Goal: Check status: Check status

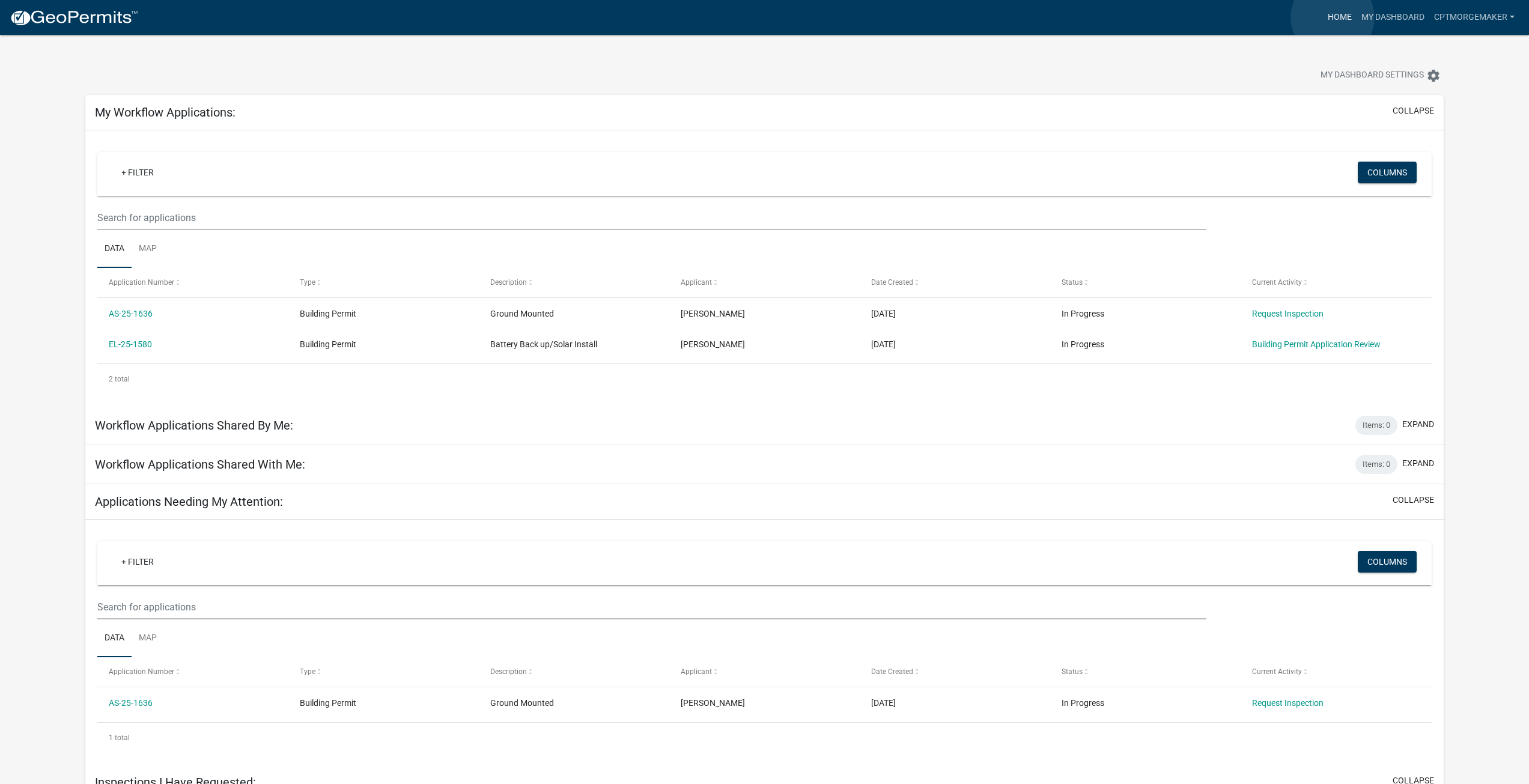
click at [1333, 18] on link "Home" at bounding box center [1339, 18] width 33 height 23
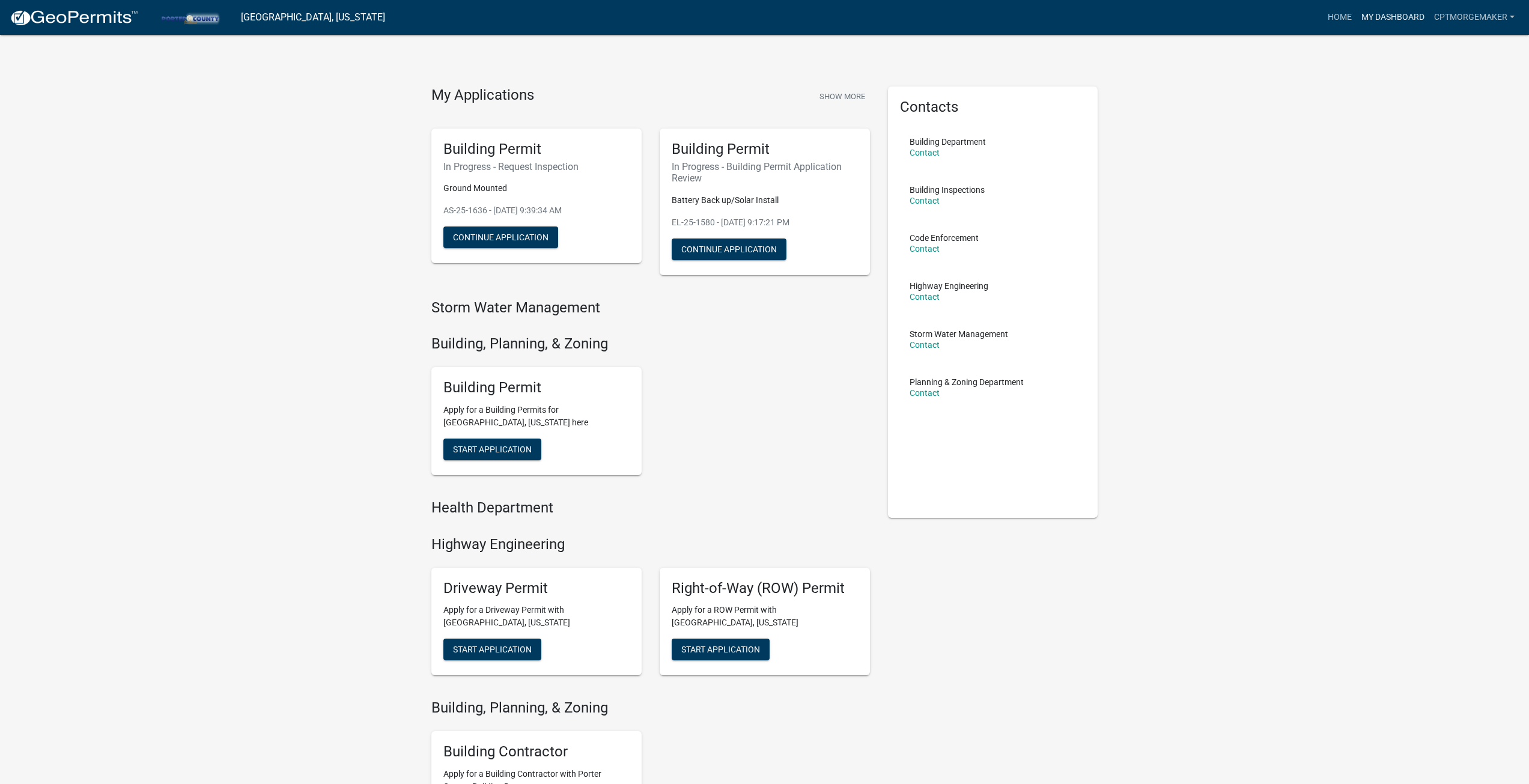
click at [1393, 11] on link "My Dashboard" at bounding box center [1393, 18] width 73 height 23
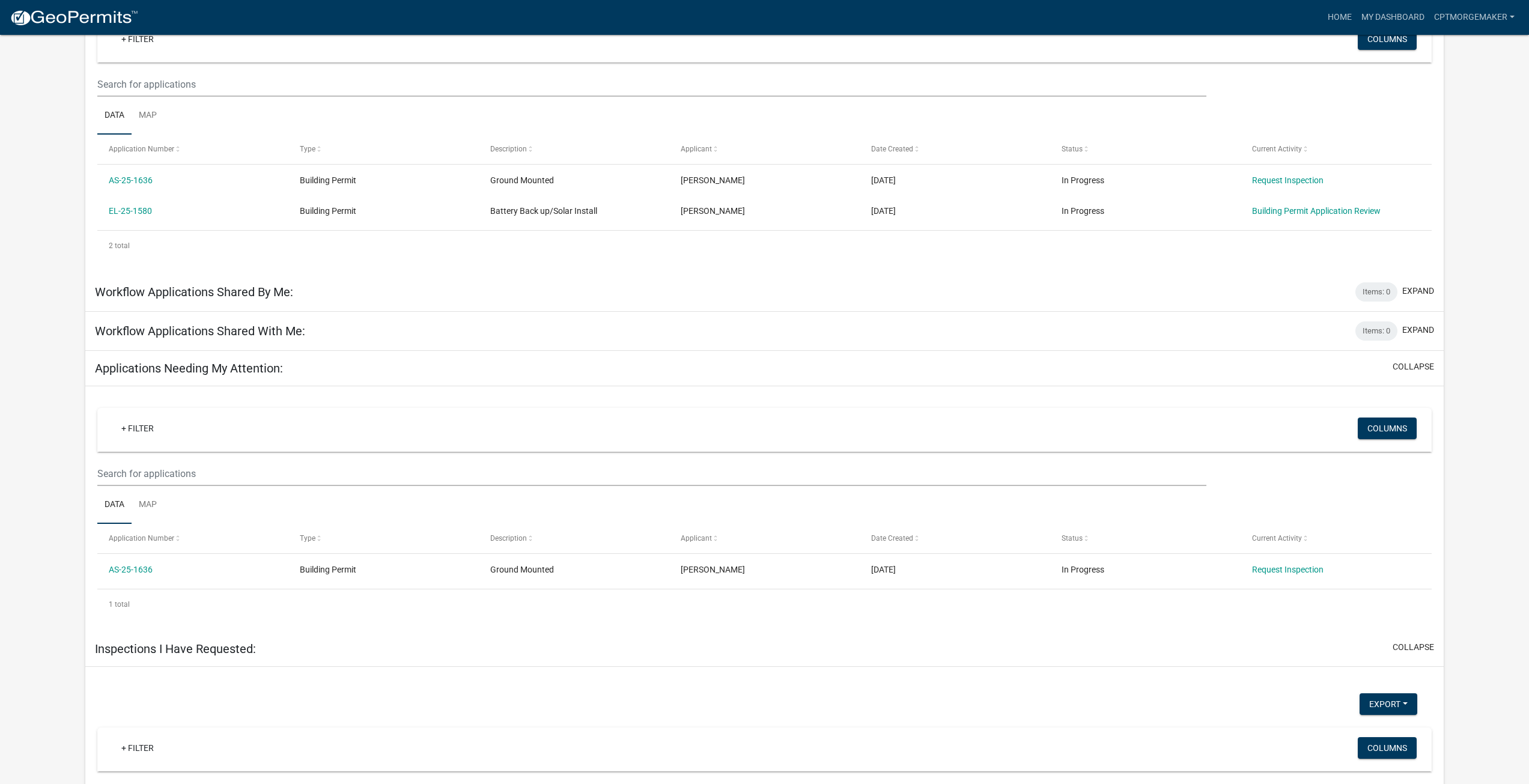
scroll to position [319, 0]
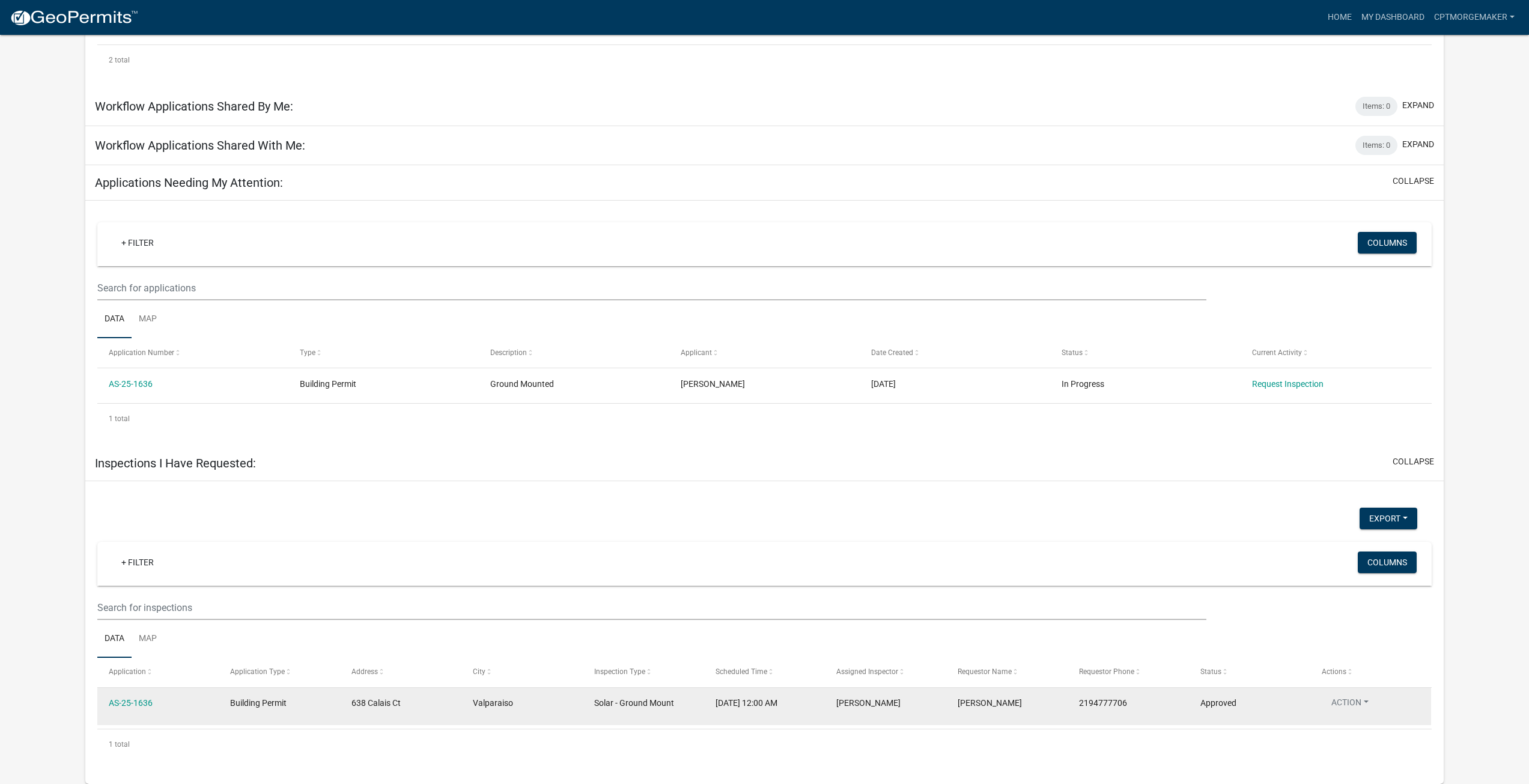
click at [1366, 694] on datatable-body-cell "Action View Details Schedule Inspection Complete Inspection" at bounding box center [1370, 706] width 121 height 37
click at [1366, 696] on button "Action" at bounding box center [1350, 705] width 56 height 18
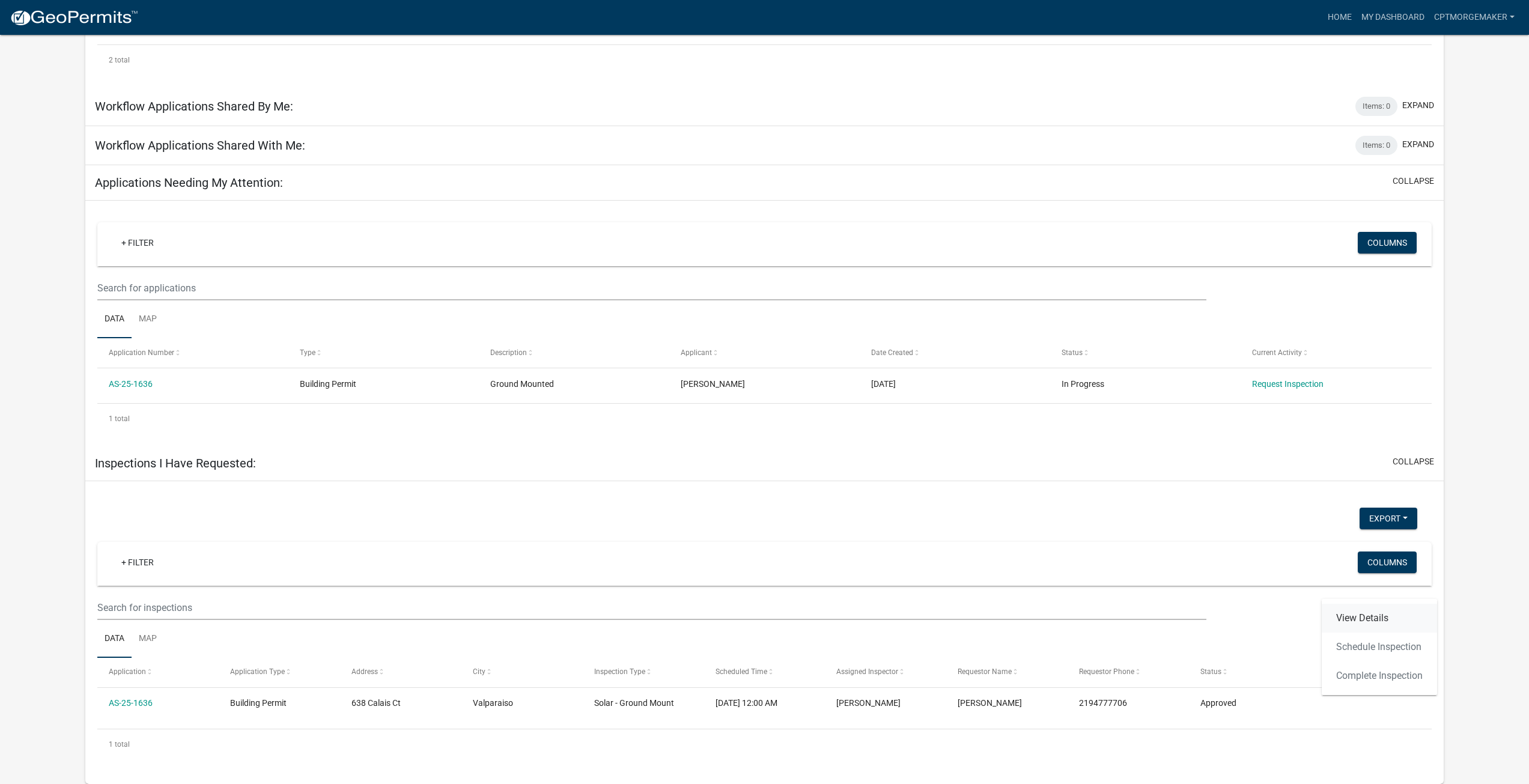
click at [1384, 618] on link "View Details" at bounding box center [1379, 618] width 116 height 29
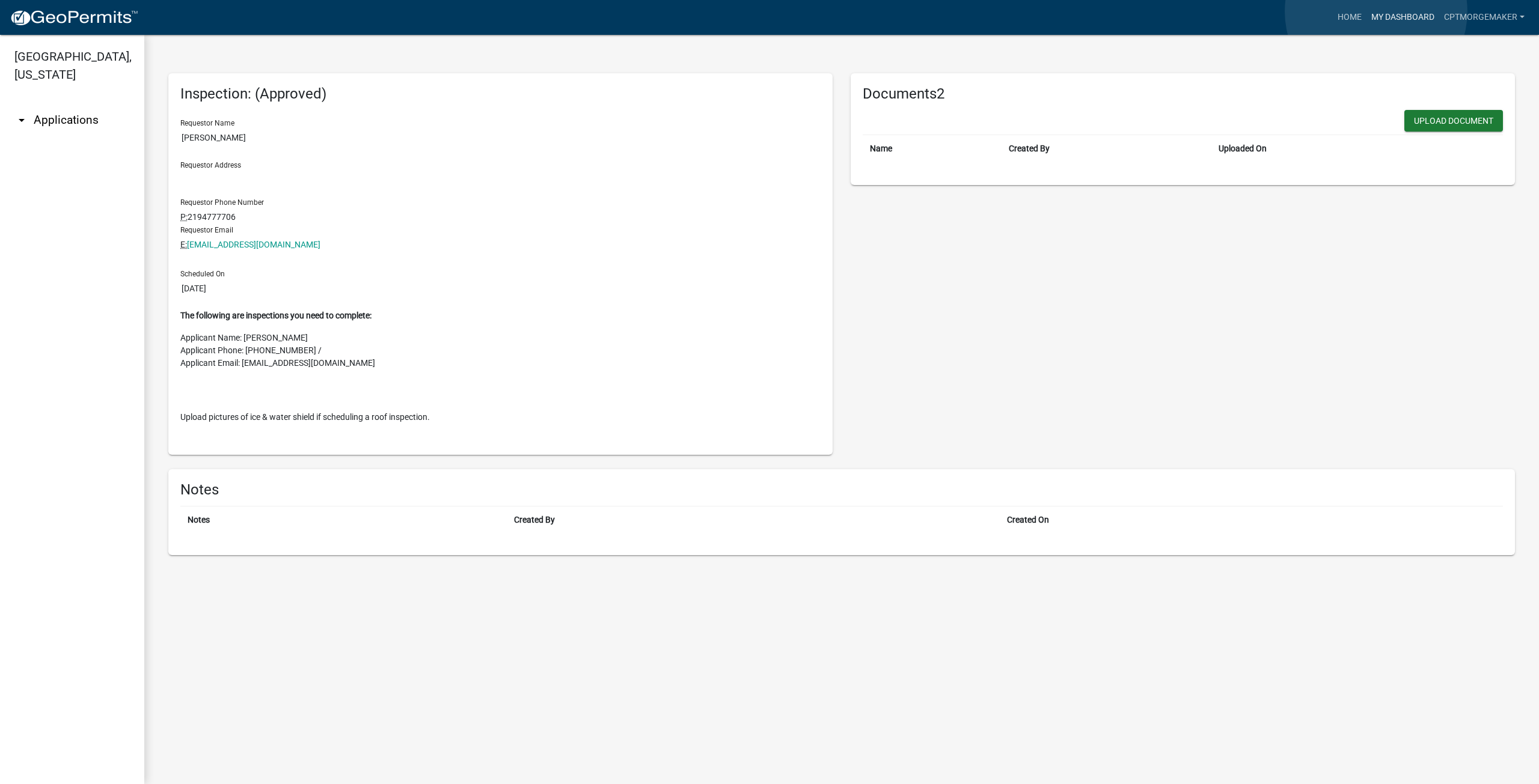
click at [1376, 11] on link "My Dashboard" at bounding box center [1402, 18] width 73 height 23
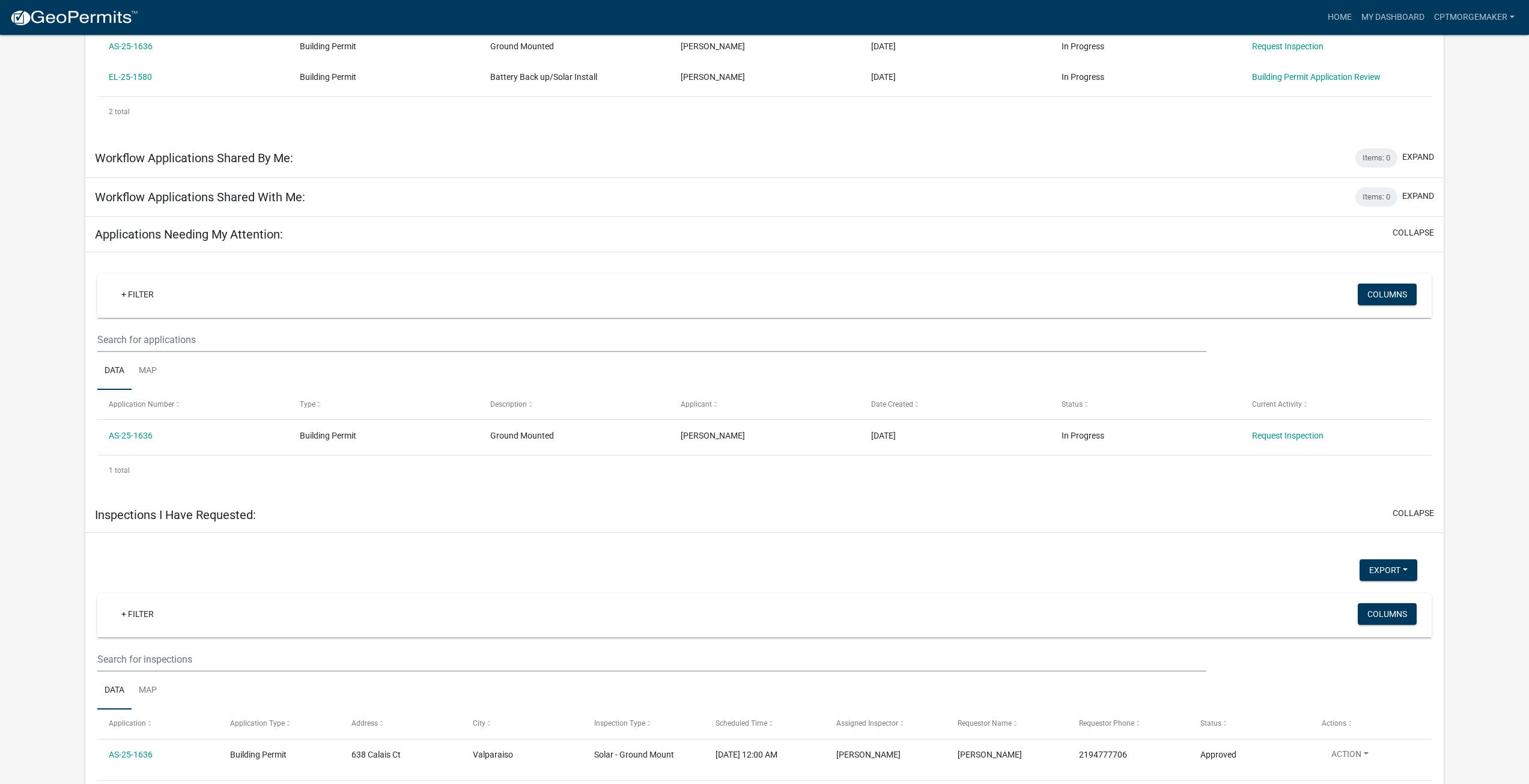
scroll to position [319, 0]
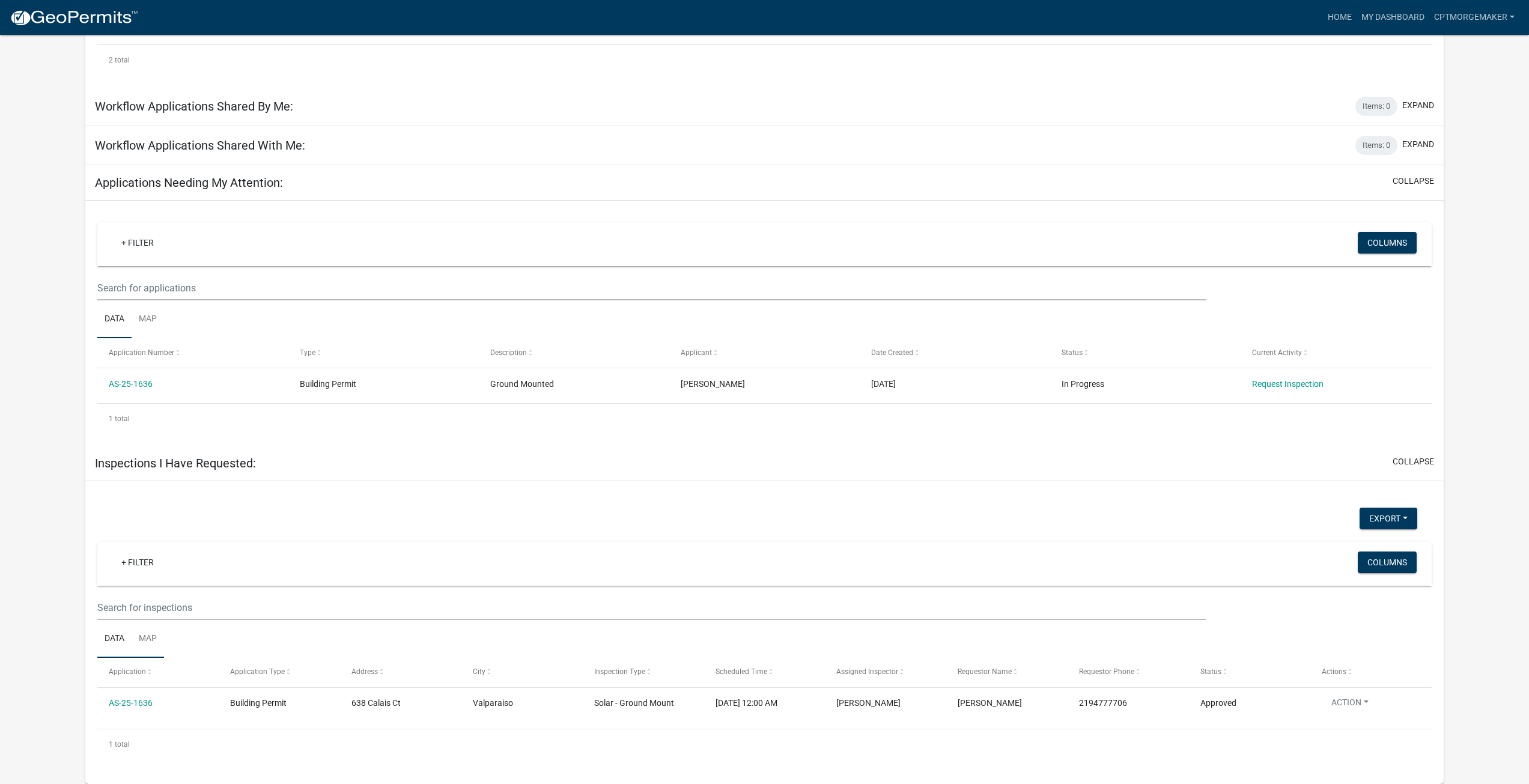
click at [140, 644] on link "Map" at bounding box center [147, 639] width 32 height 39
click at [108, 636] on link "Data" at bounding box center [114, 639] width 34 height 39
click at [1367, 236] on button "Columns" at bounding box center [1387, 243] width 59 height 21
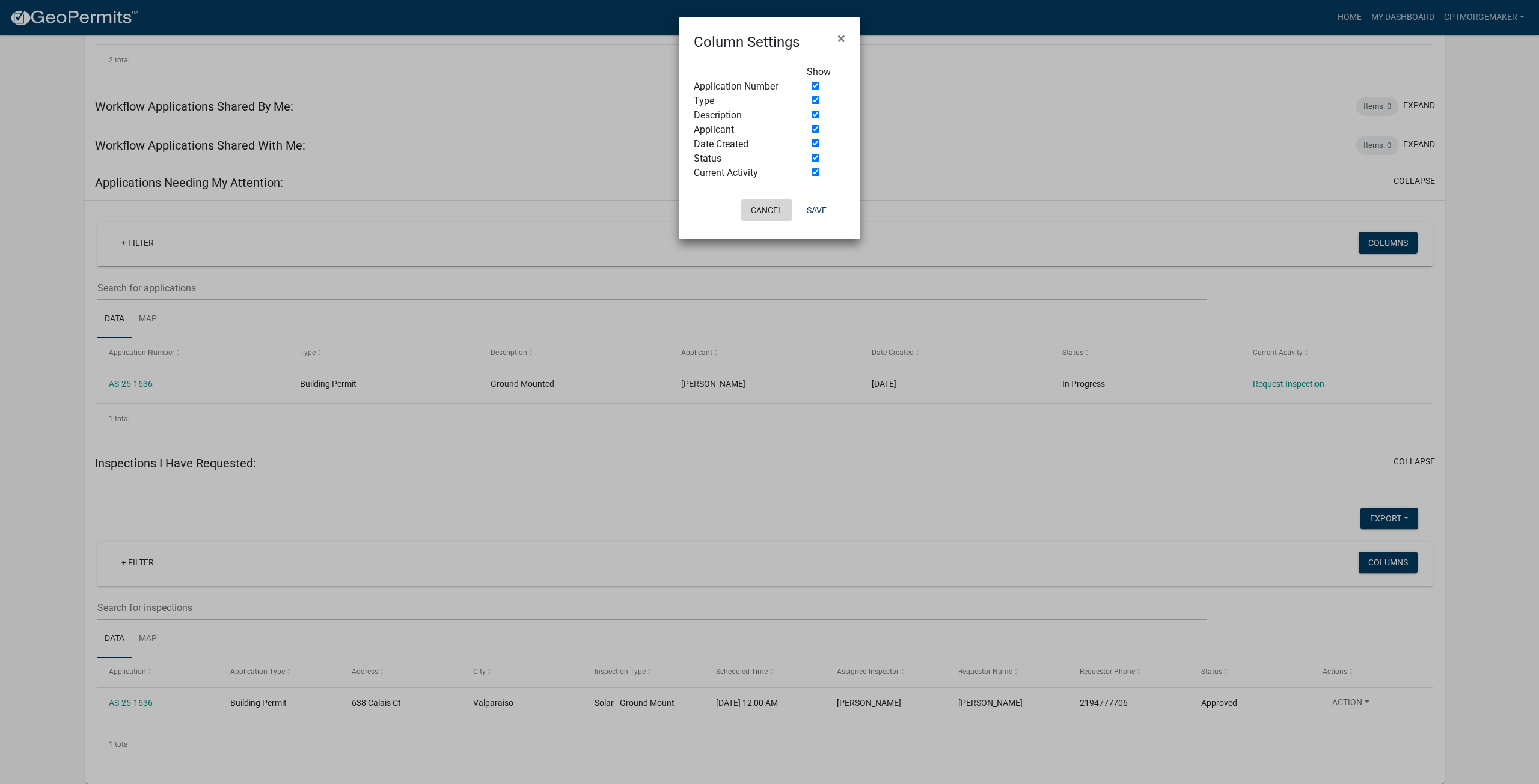
click at [769, 214] on button "Cancel" at bounding box center [767, 210] width 51 height 21
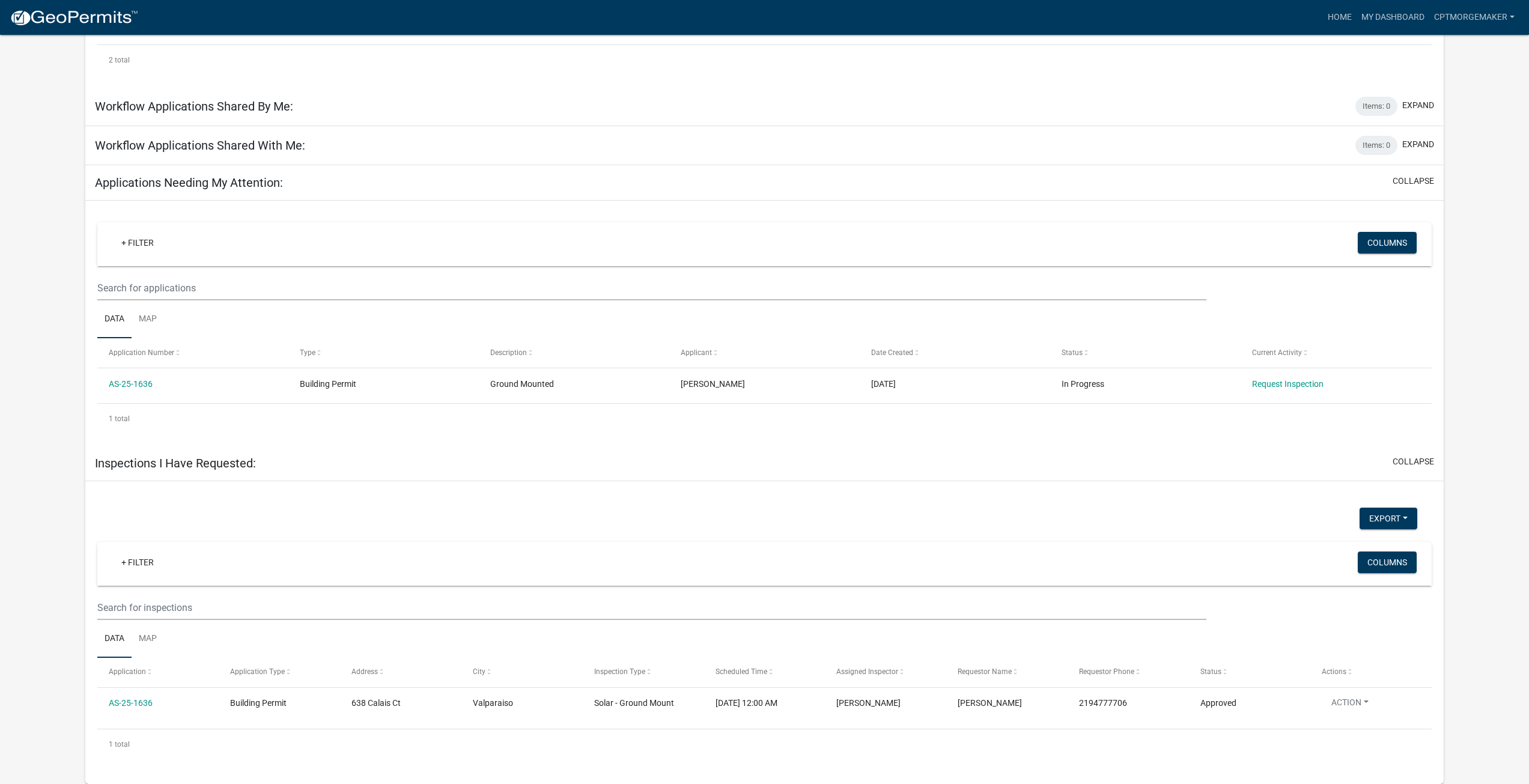
click at [1422, 193] on div "Applications Needing My Attention: collapse" at bounding box center [764, 183] width 1358 height 35
click at [1423, 176] on button "collapse" at bounding box center [1413, 181] width 42 height 13
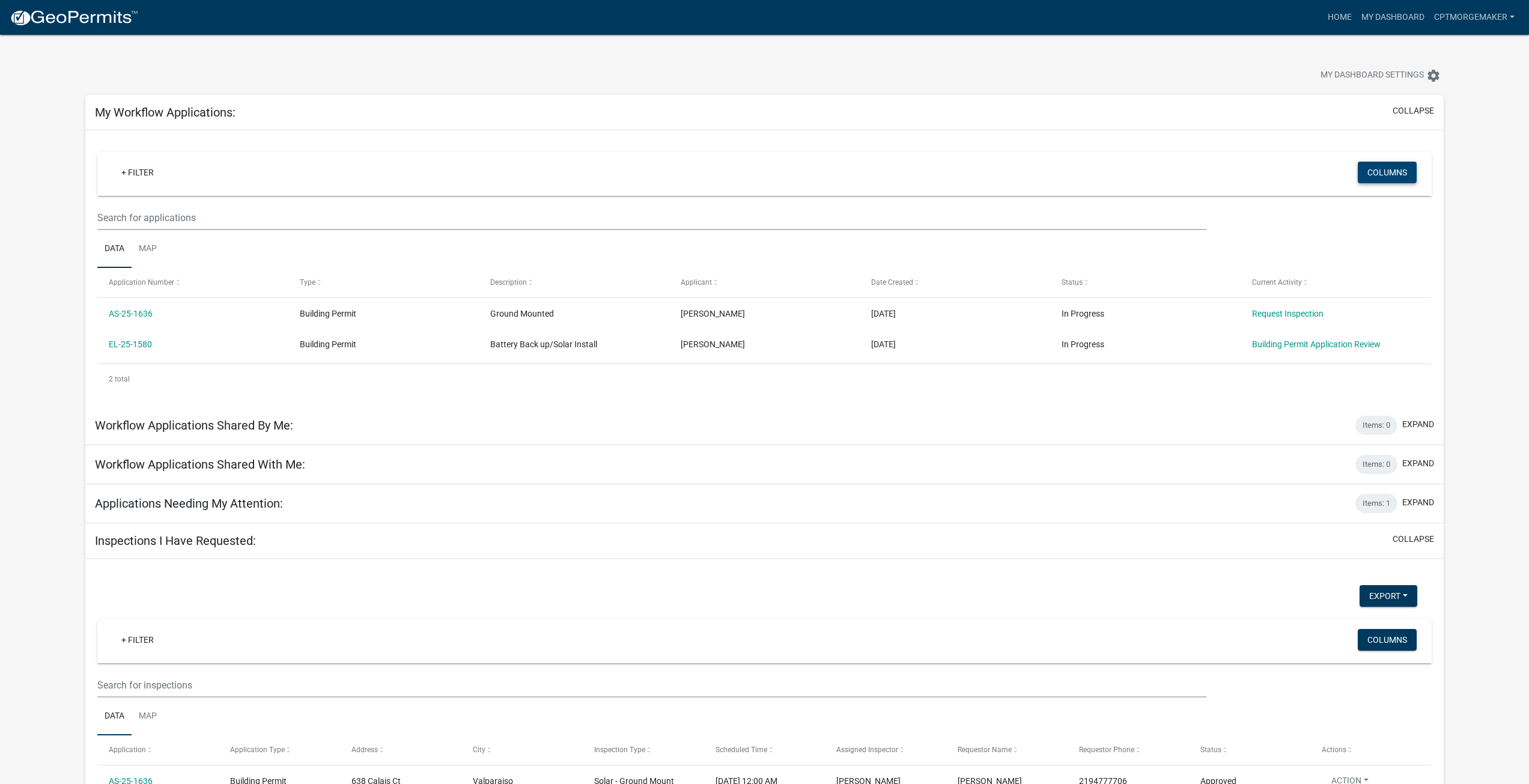
click at [1405, 179] on button "Columns" at bounding box center [1387, 172] width 59 height 21
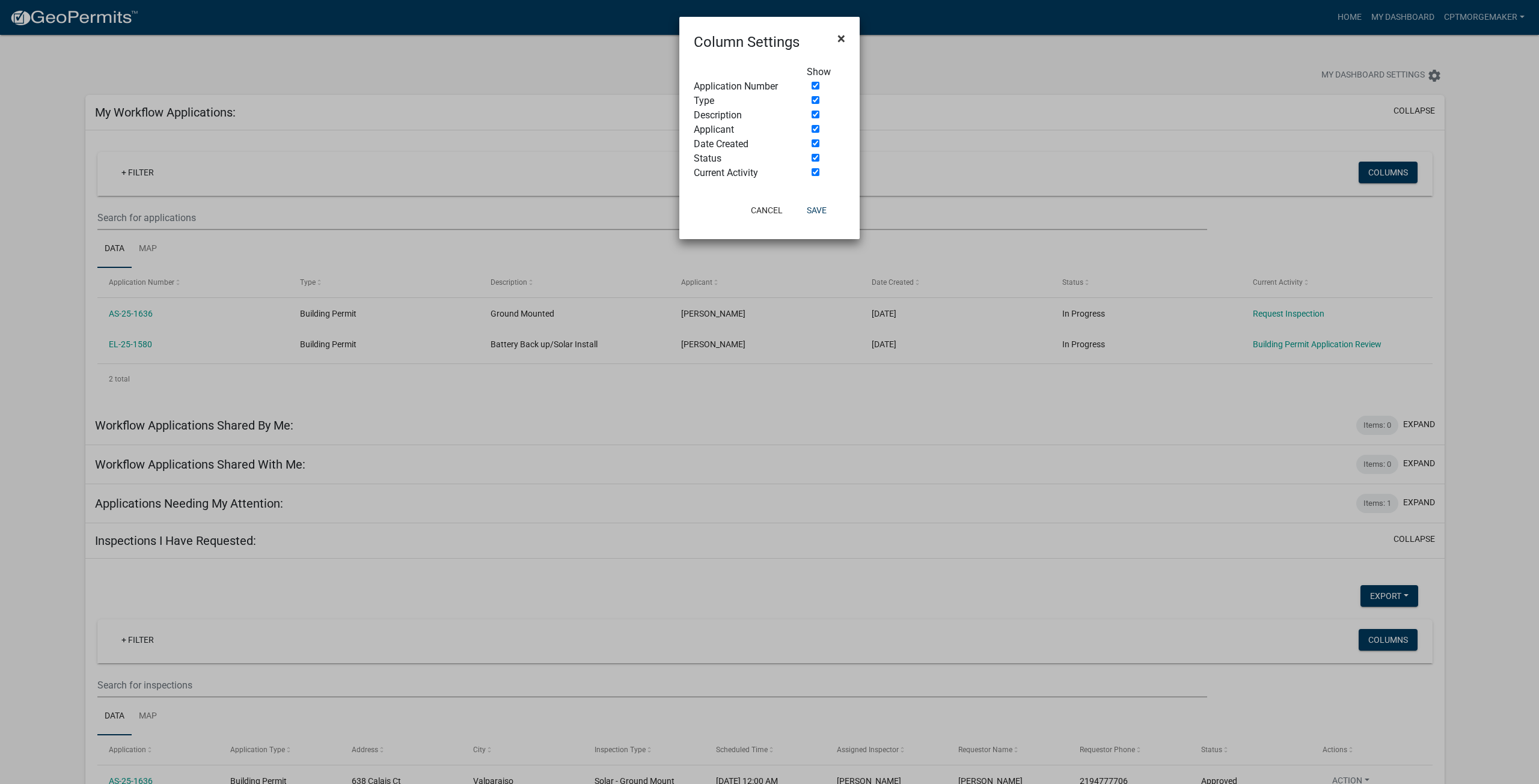
click at [841, 39] on span "×" at bounding box center [841, 39] width 8 height 17
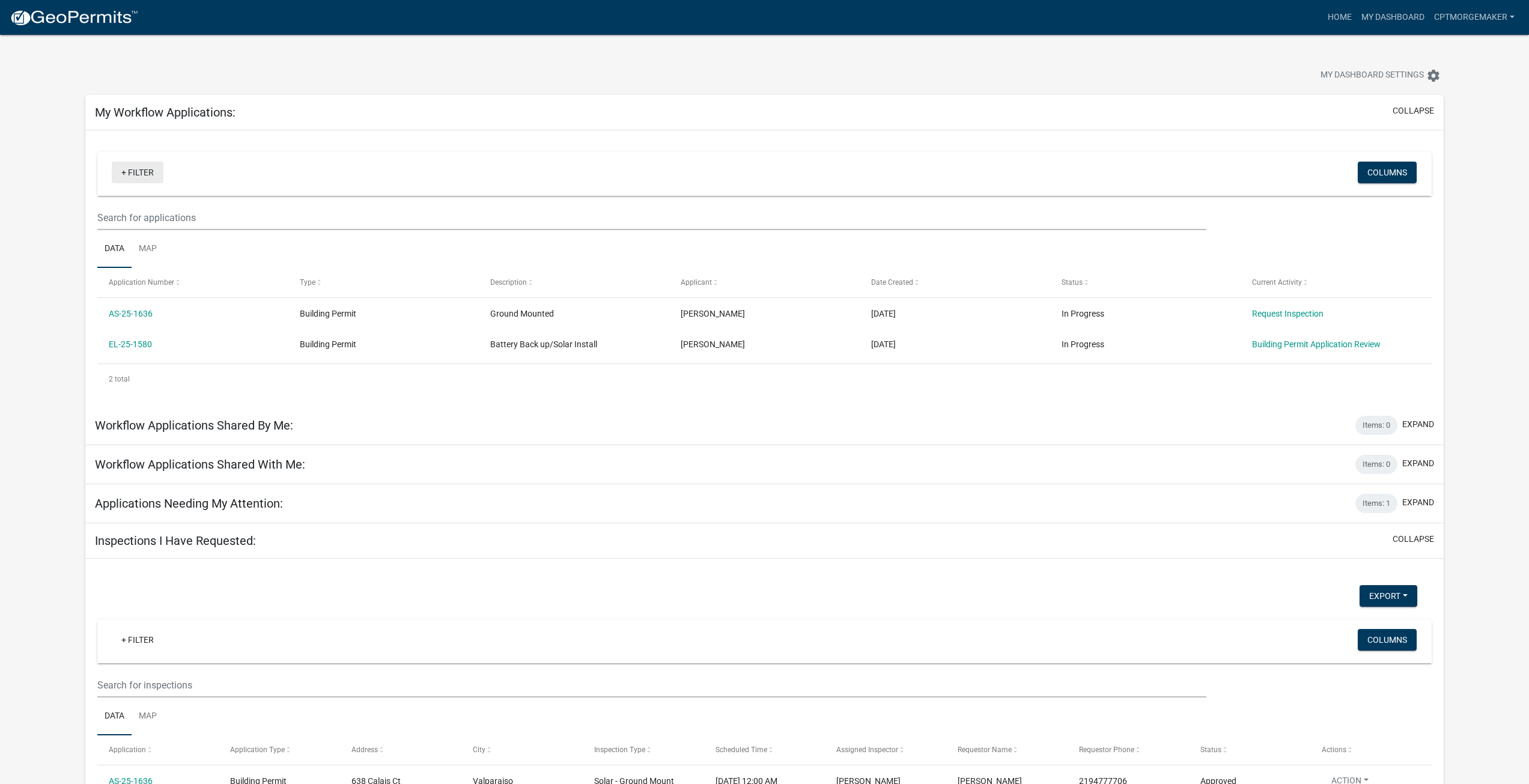
click at [121, 173] on link "+ Filter" at bounding box center [138, 172] width 52 height 21
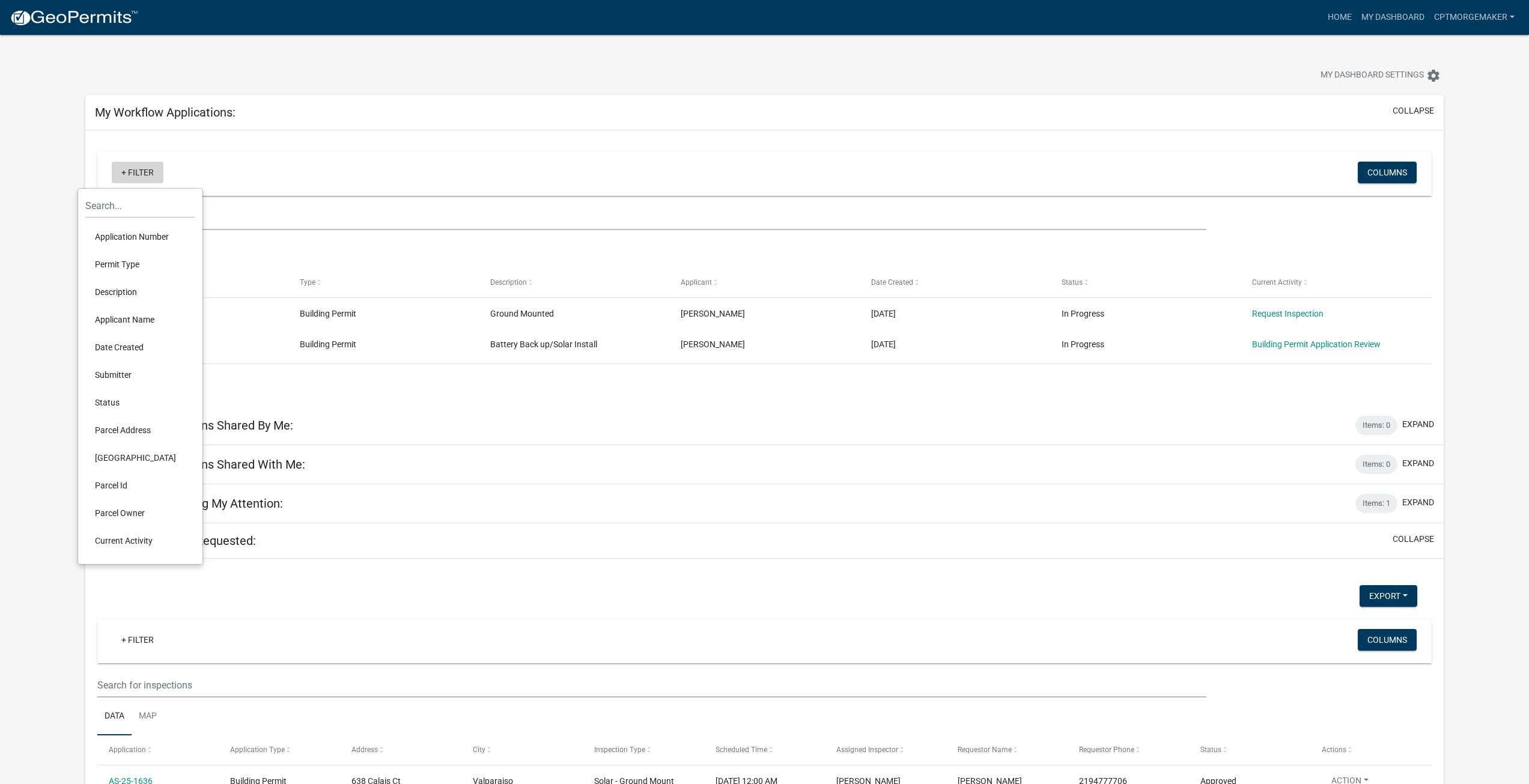
click at [121, 173] on link "+ Filter" at bounding box center [138, 172] width 52 height 21
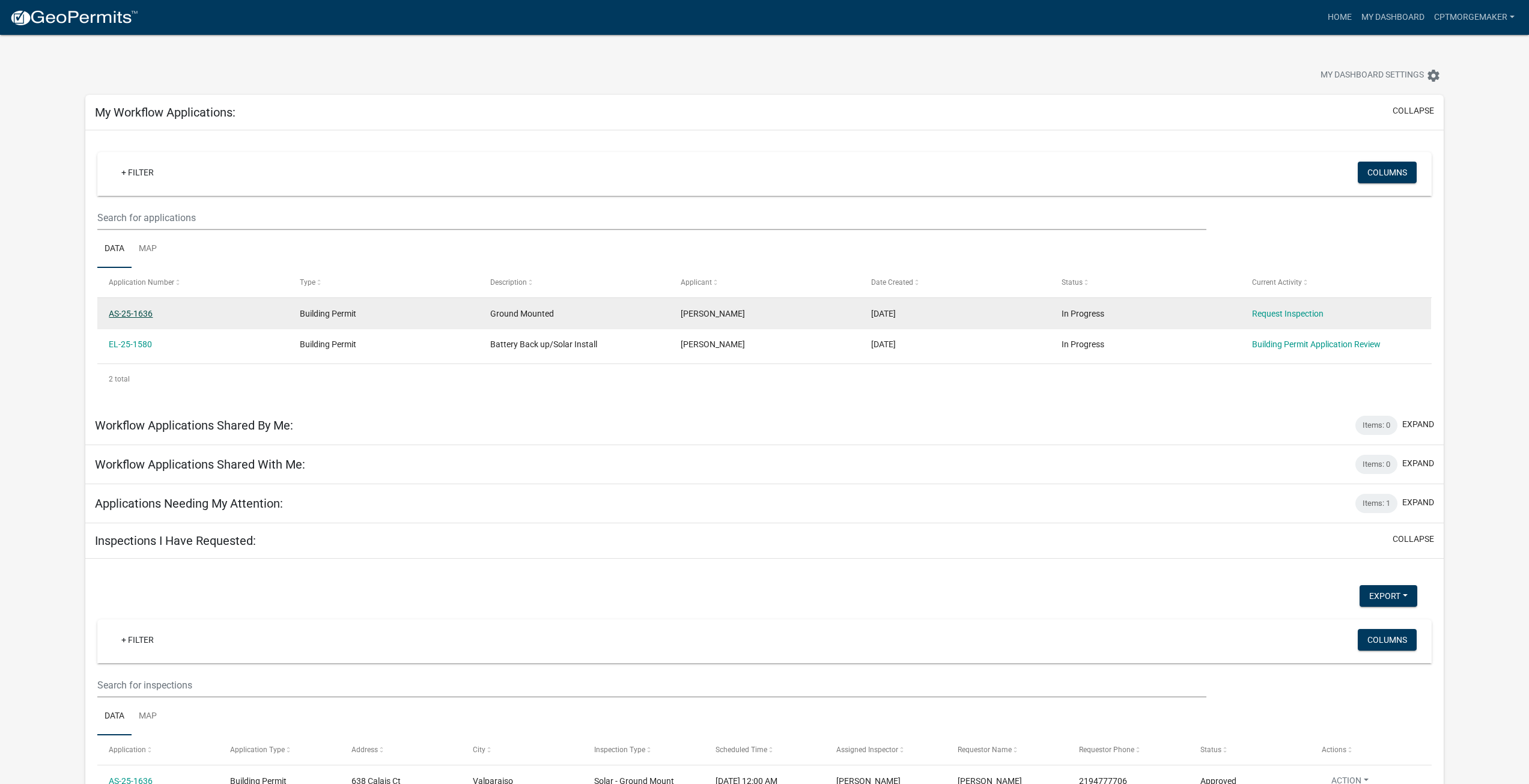
click at [141, 313] on link "AS-25-1636" at bounding box center [130, 313] width 44 height 9
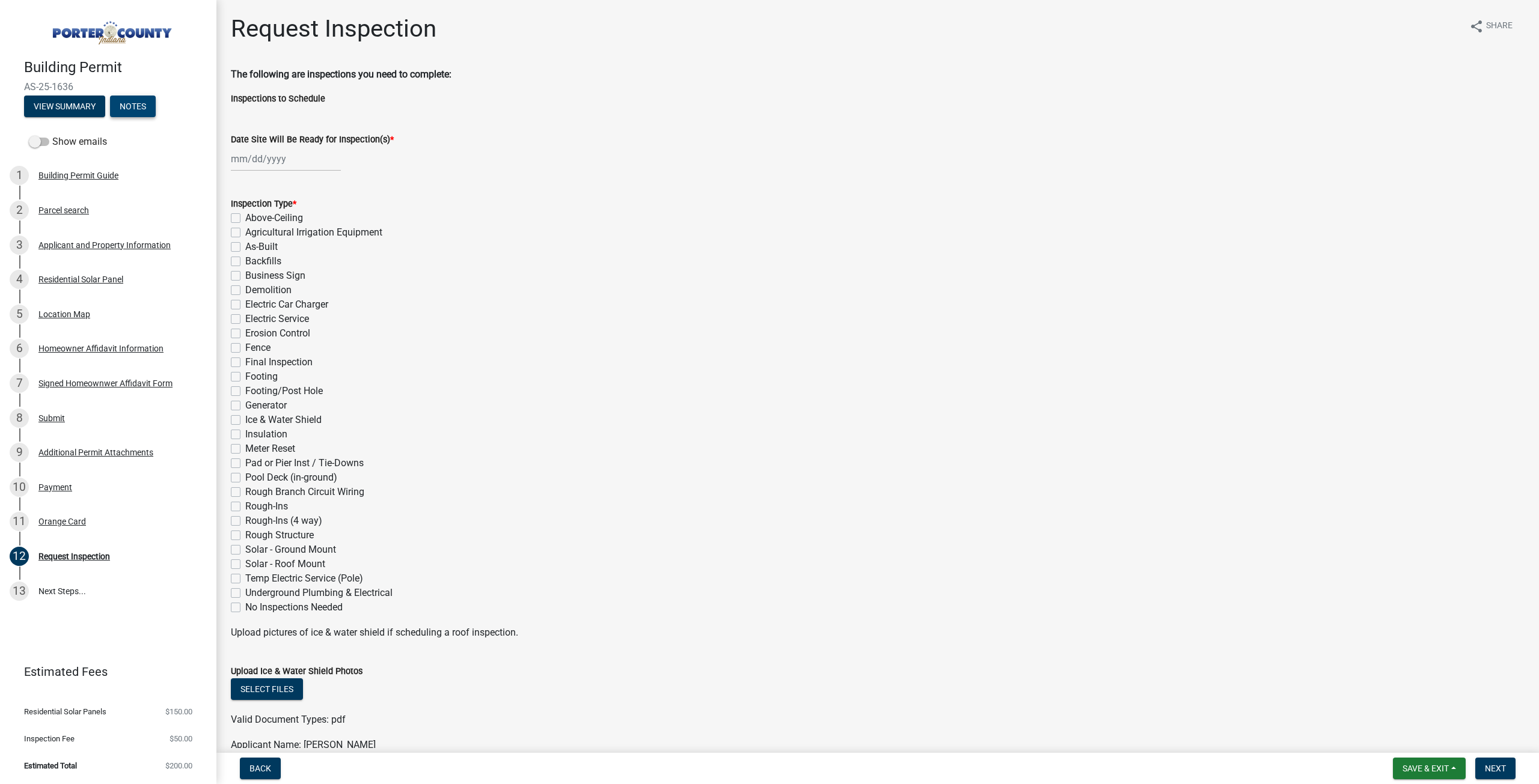
click at [113, 104] on button "Notes" at bounding box center [133, 106] width 46 height 21
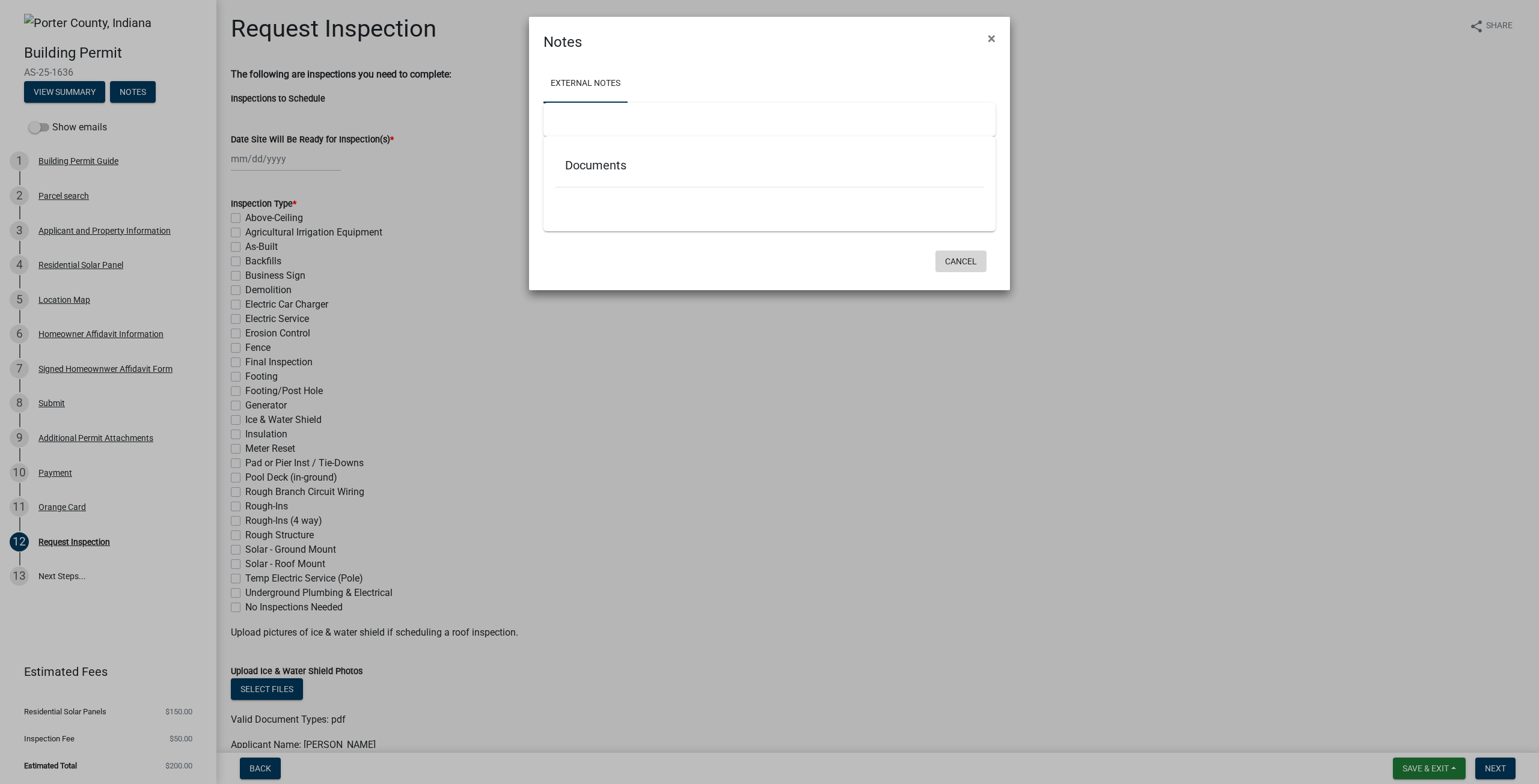
click at [965, 263] on button "Cancel" at bounding box center [961, 262] width 51 height 21
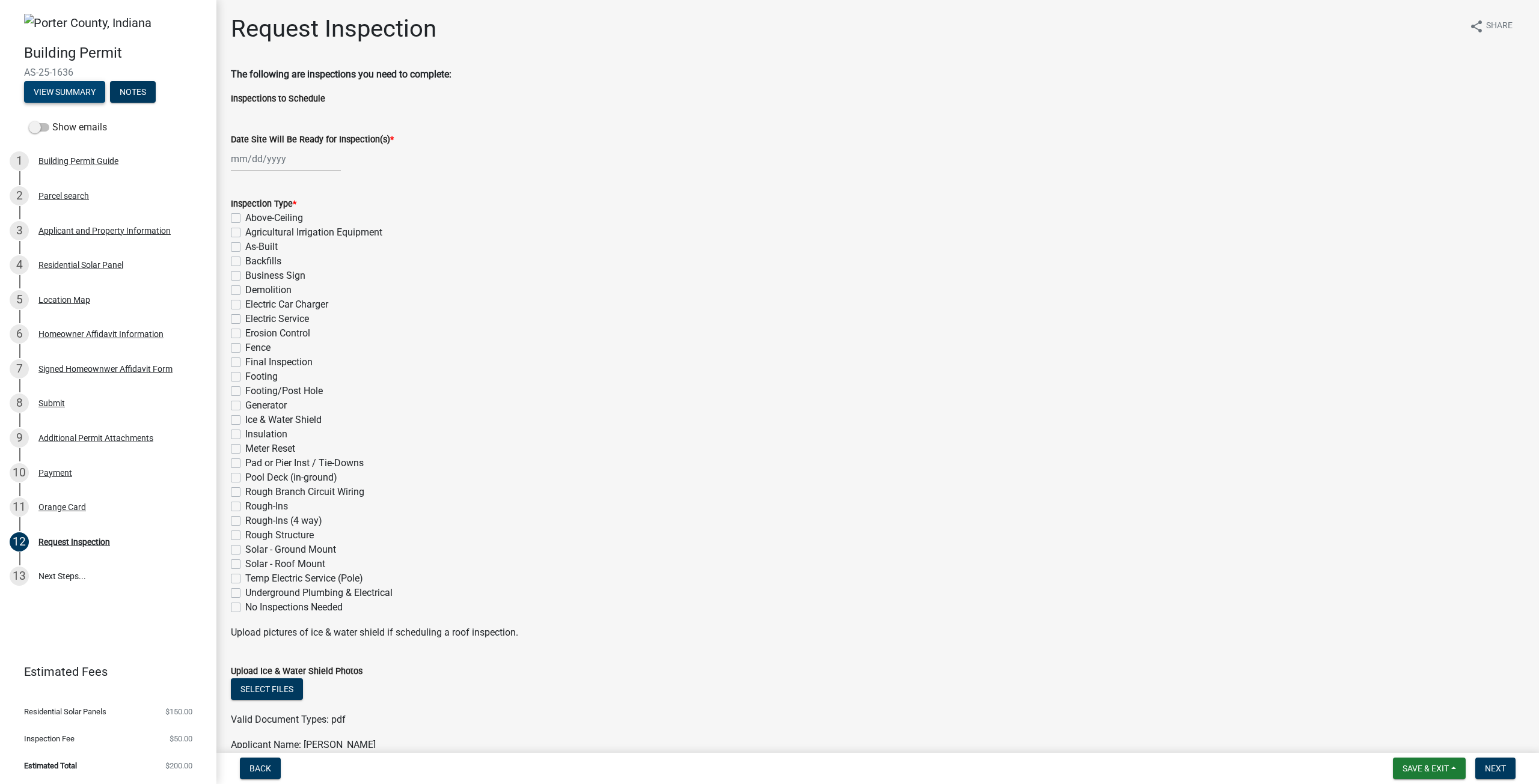
click at [56, 95] on button "View Summary" at bounding box center [64, 92] width 81 height 21
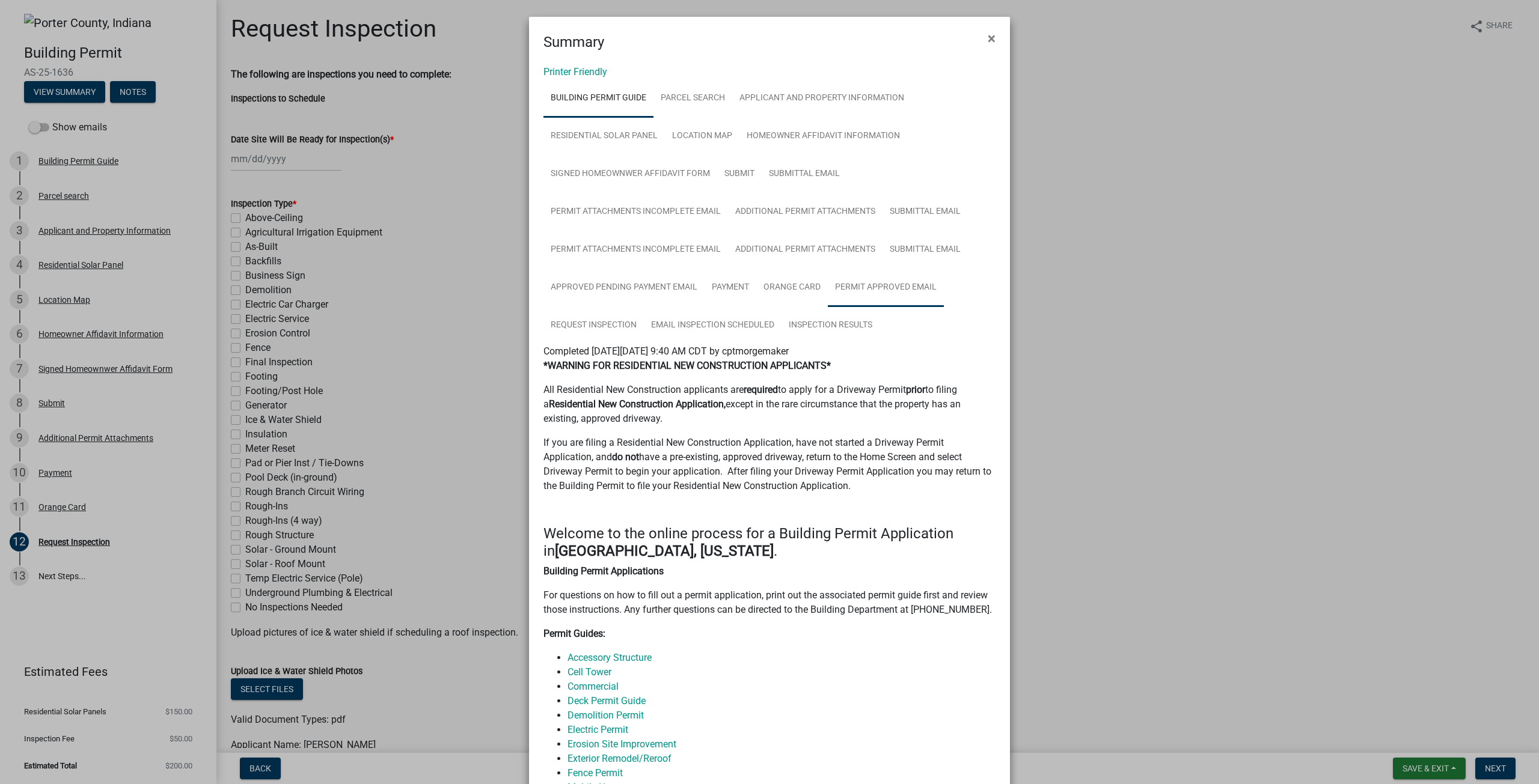
click at [855, 290] on link "Permit Approved Email" at bounding box center [886, 287] width 116 height 39
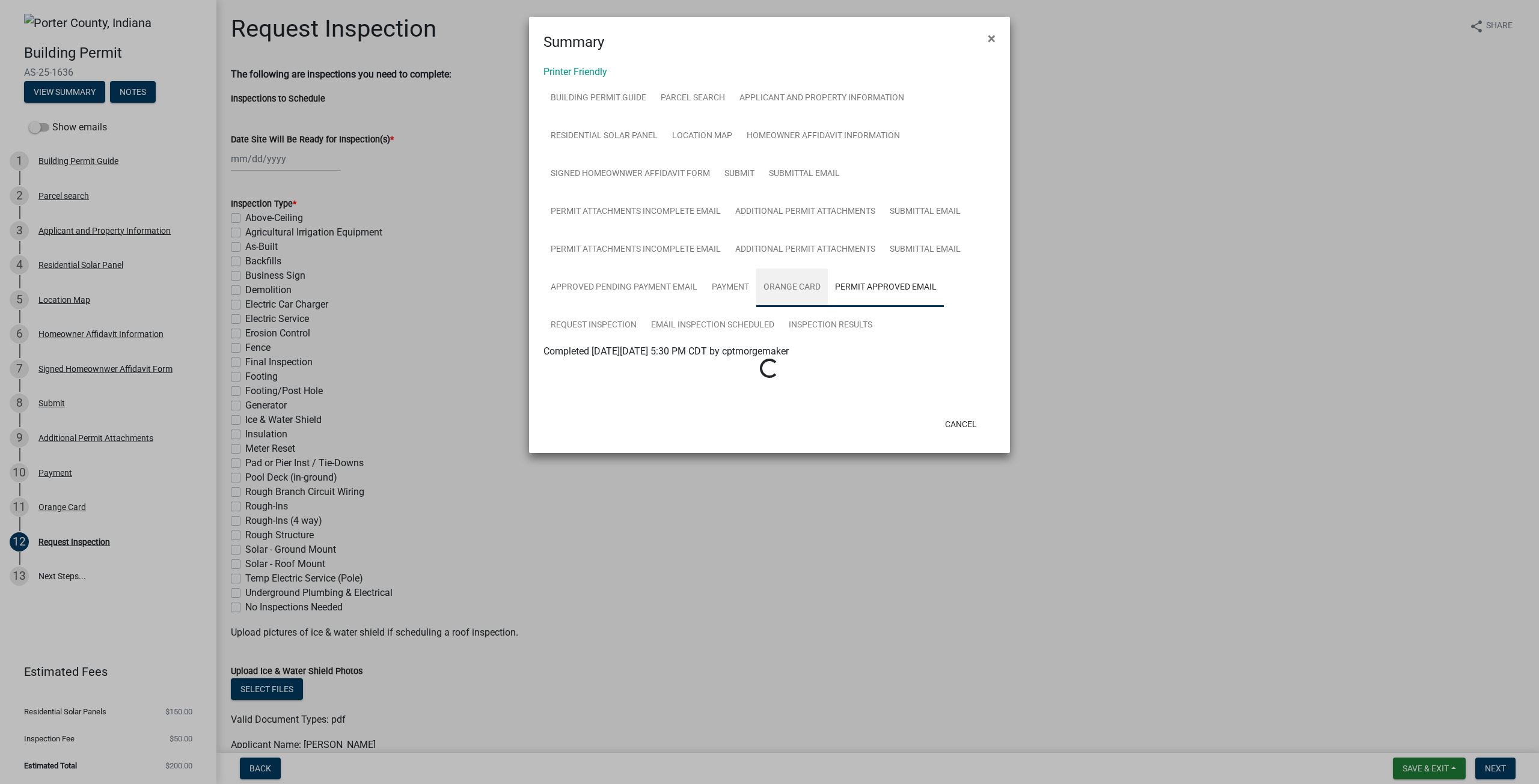
click at [783, 292] on link "Orange Card" at bounding box center [791, 287] width 71 height 39
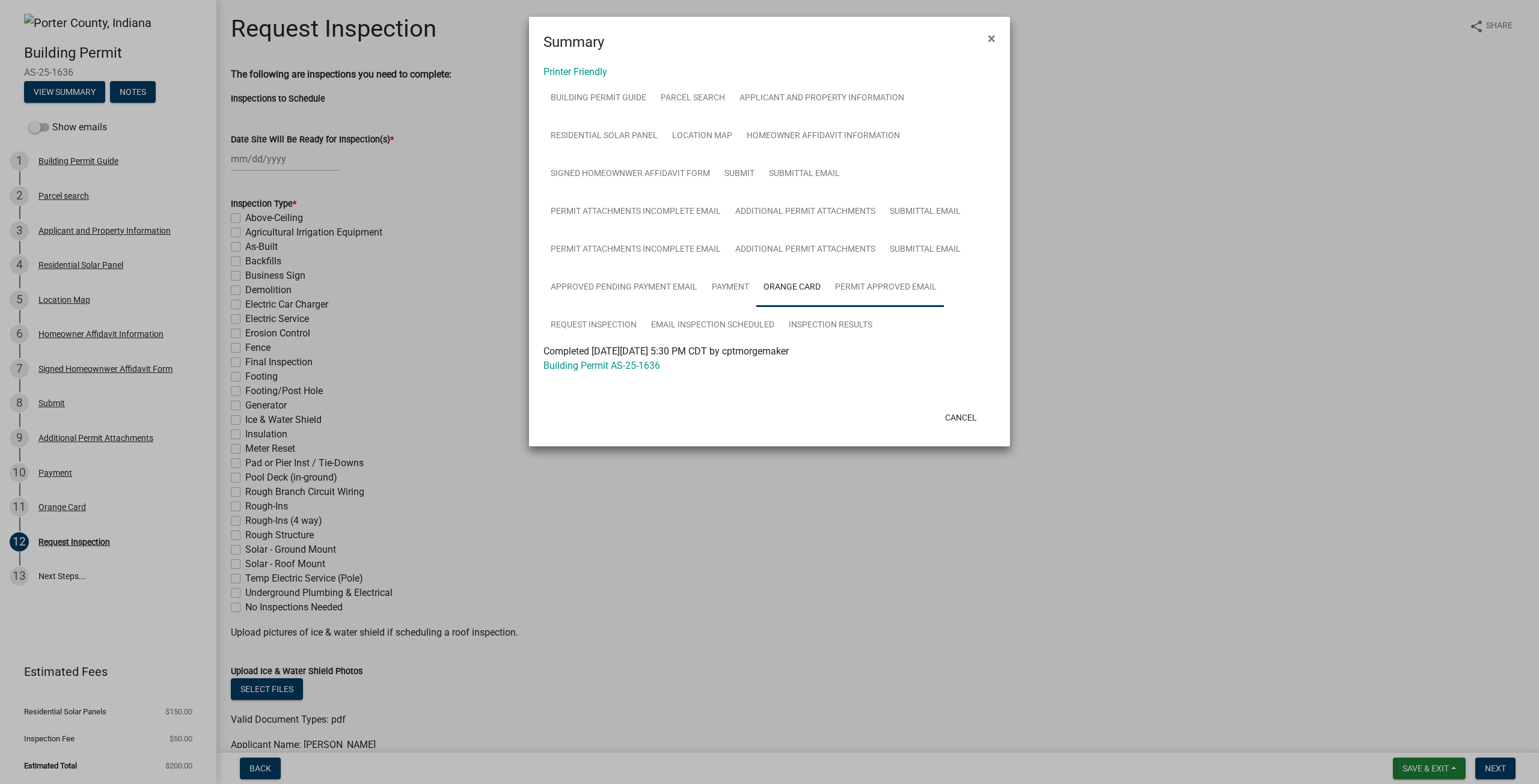
click at [883, 284] on link "Permit Approved Email" at bounding box center [886, 287] width 116 height 39
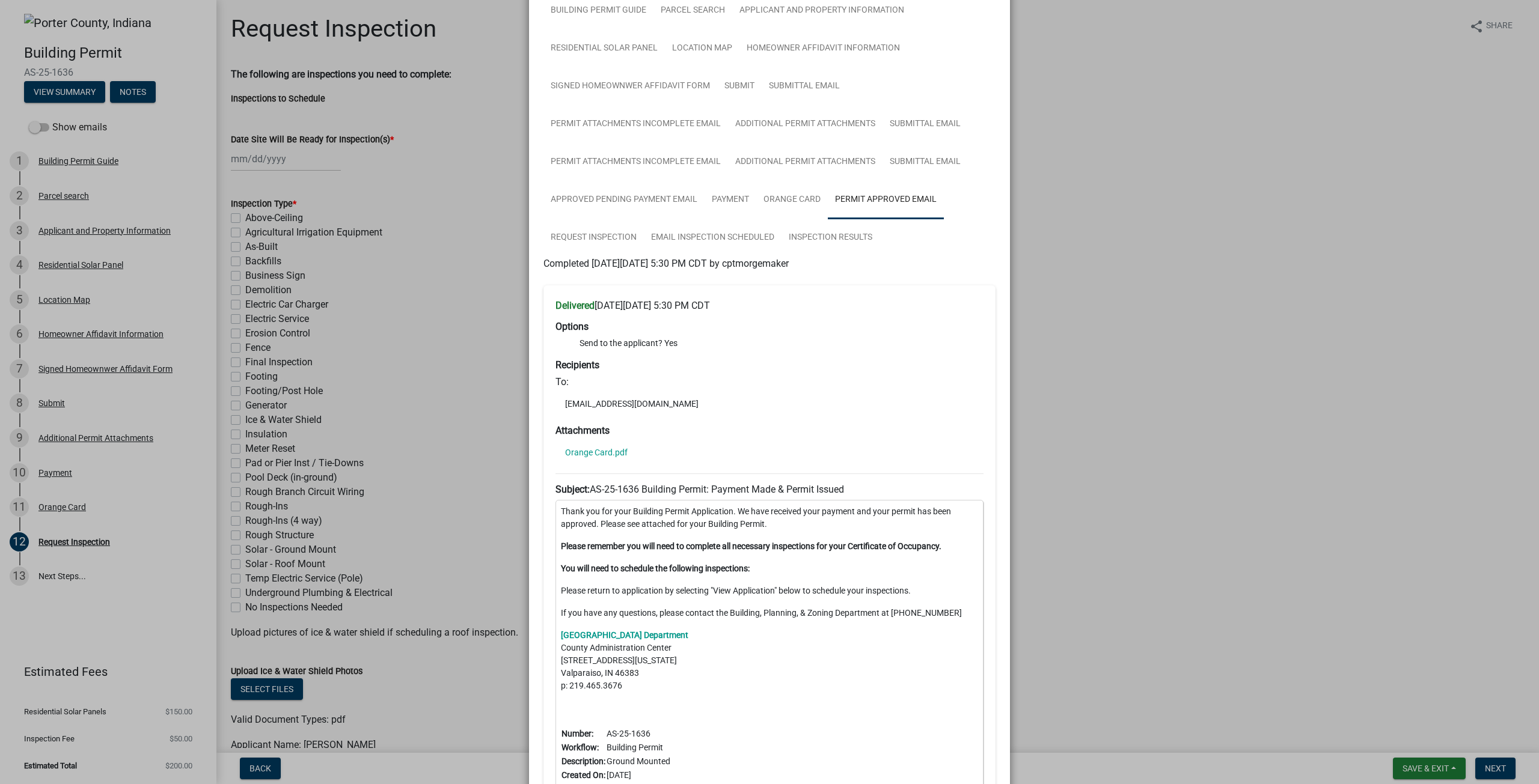
scroll to position [60, 0]
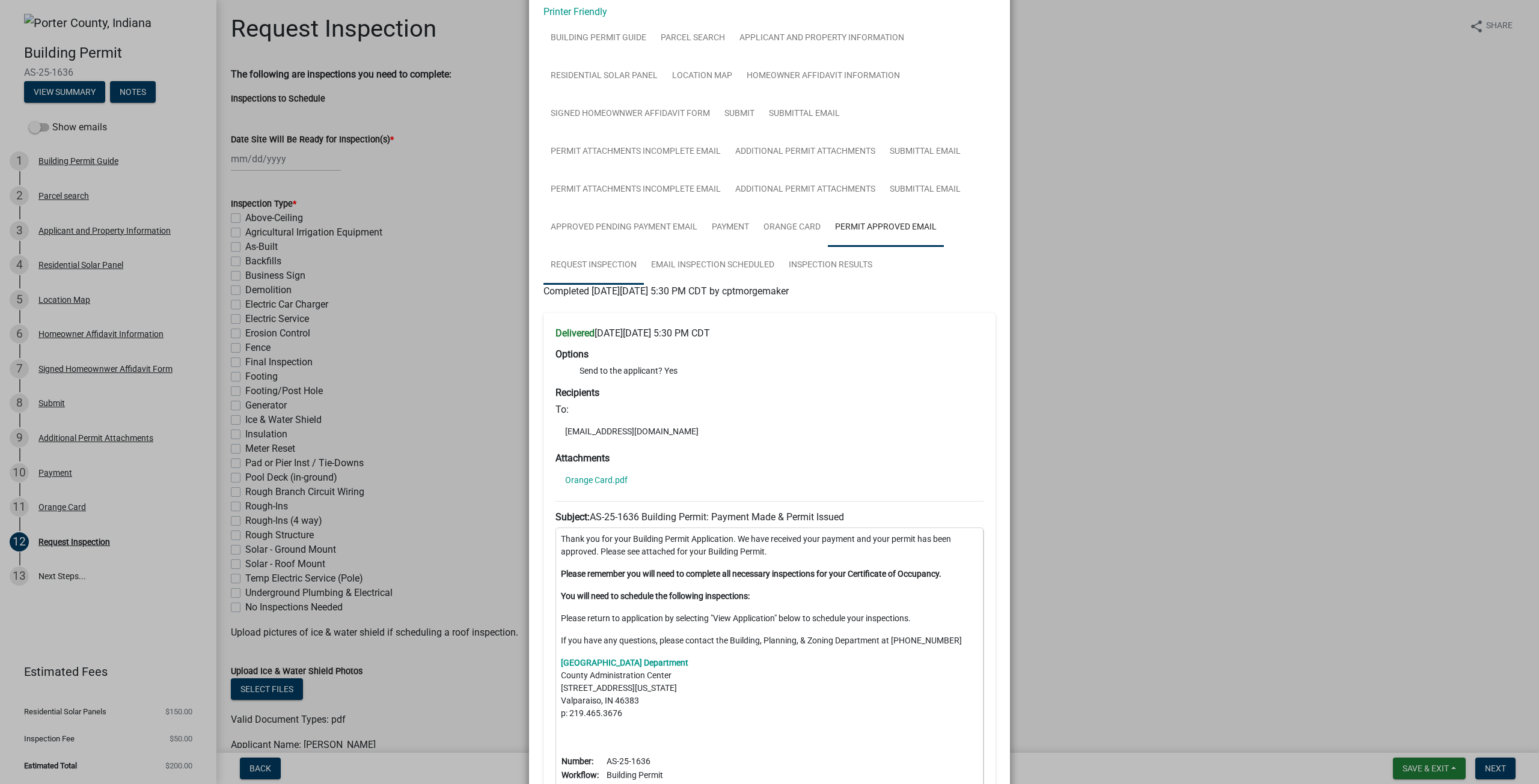
click at [619, 263] on link "Request Inspection" at bounding box center [593, 265] width 100 height 39
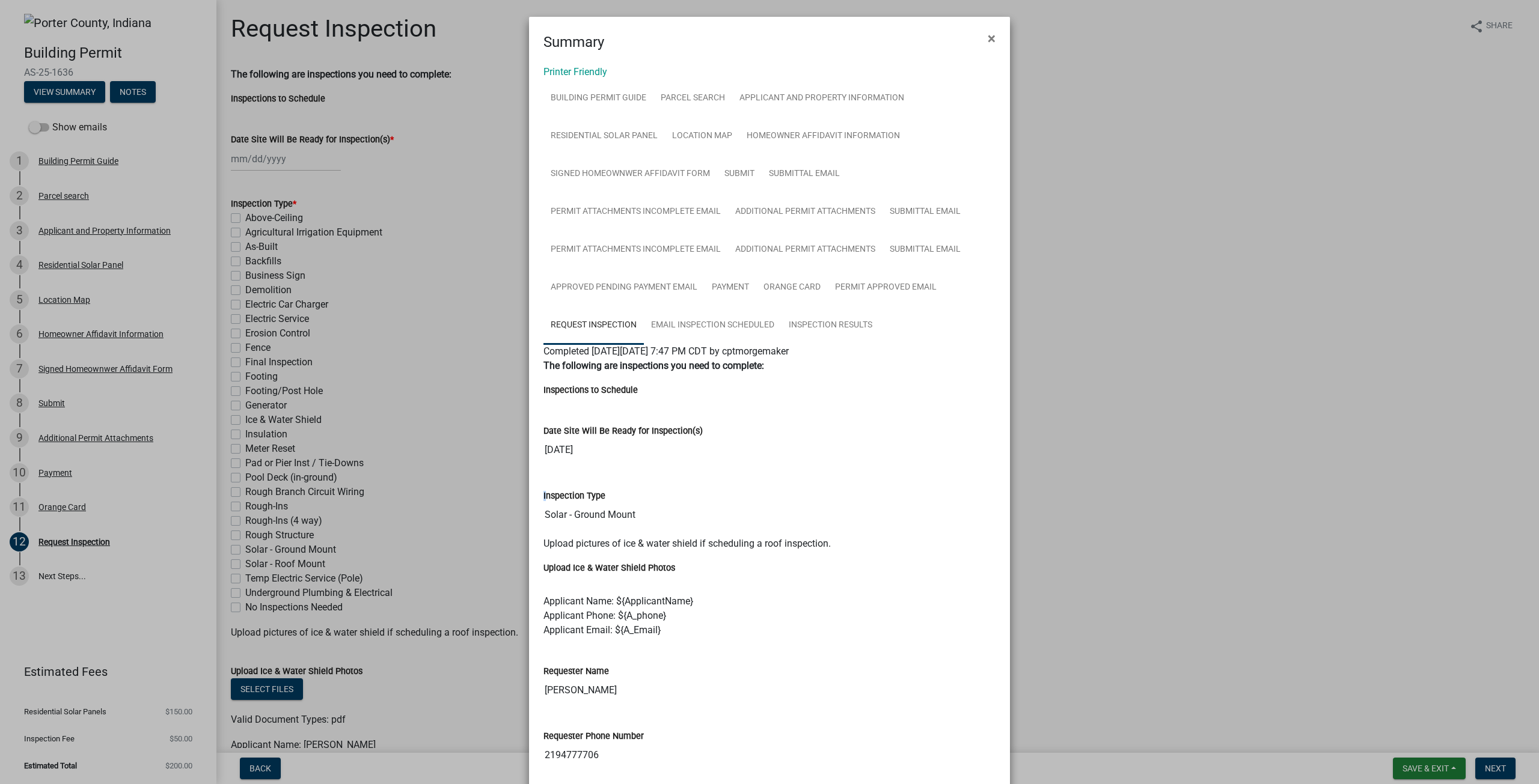
drag, startPoint x: 537, startPoint y: 498, endPoint x: 623, endPoint y: 504, distance: 86.2
click at [623, 504] on div "Inspection Type Solar - Ground Mount" at bounding box center [769, 504] width 470 height 65
click at [626, 504] on input "Solar - Ground Mount" at bounding box center [769, 515] width 452 height 24
click at [699, 322] on link "Email Inspection Scheduled" at bounding box center [713, 325] width 138 height 39
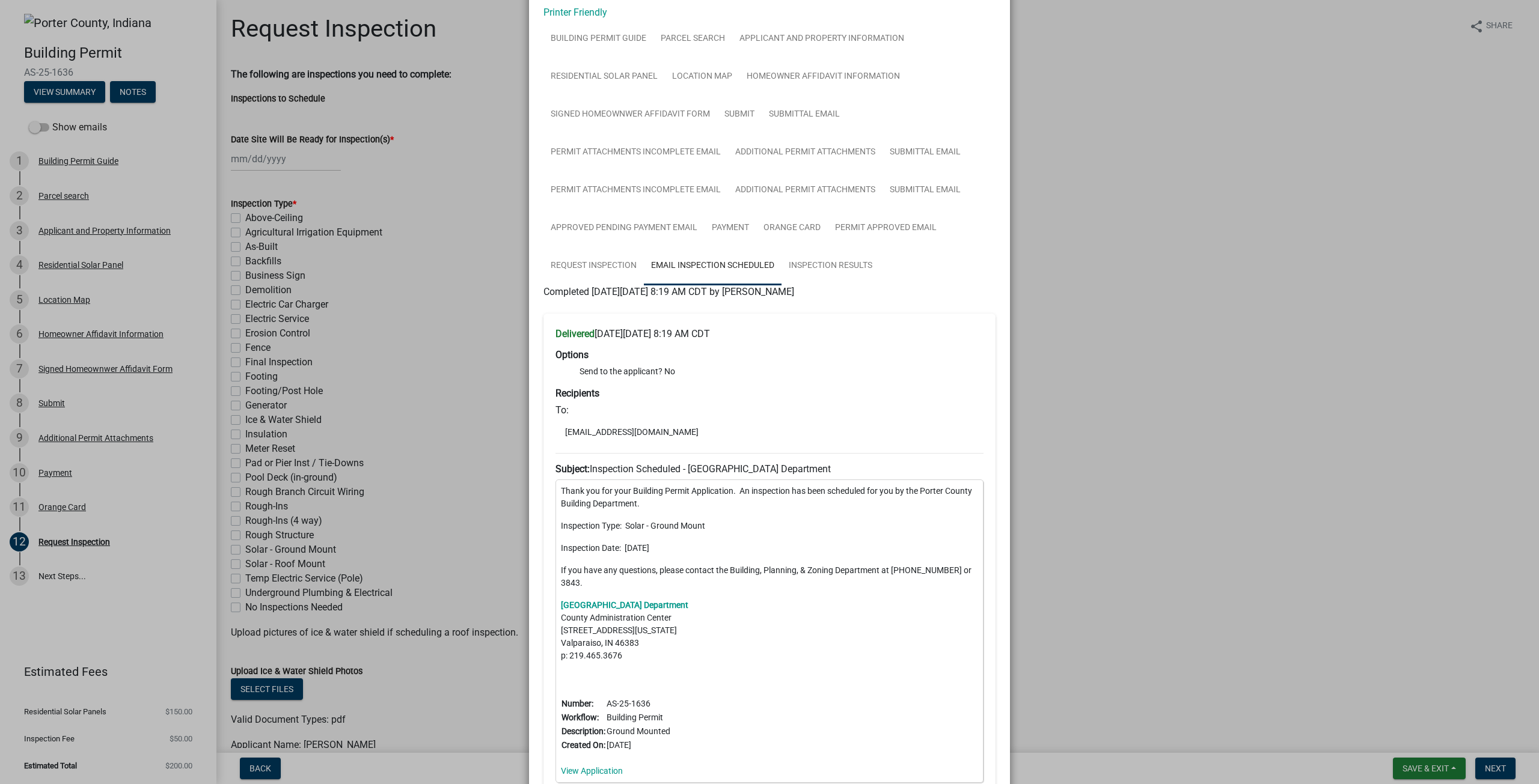
scroll to position [42, 0]
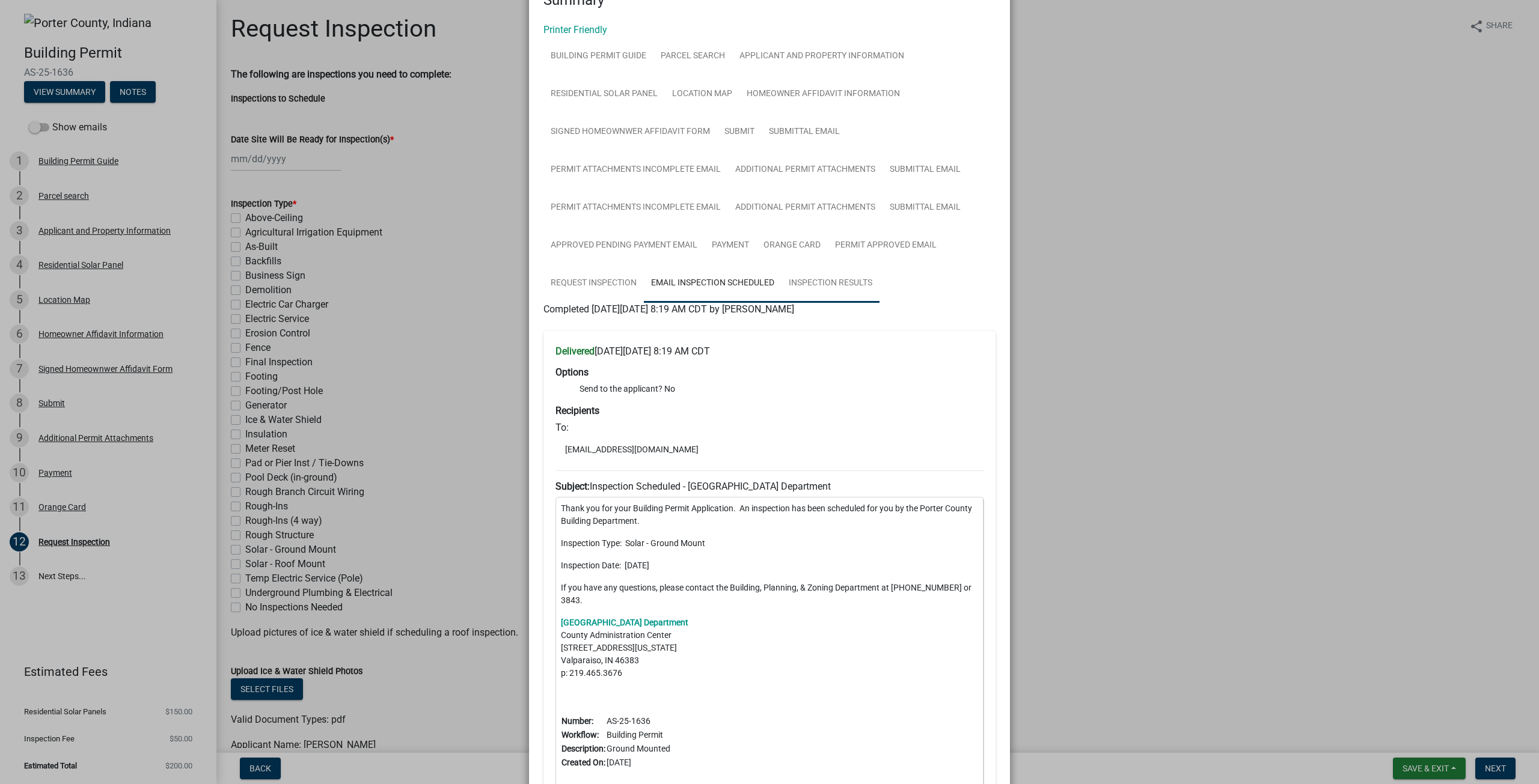
click at [822, 286] on link "Inspection Results" at bounding box center [830, 283] width 98 height 39
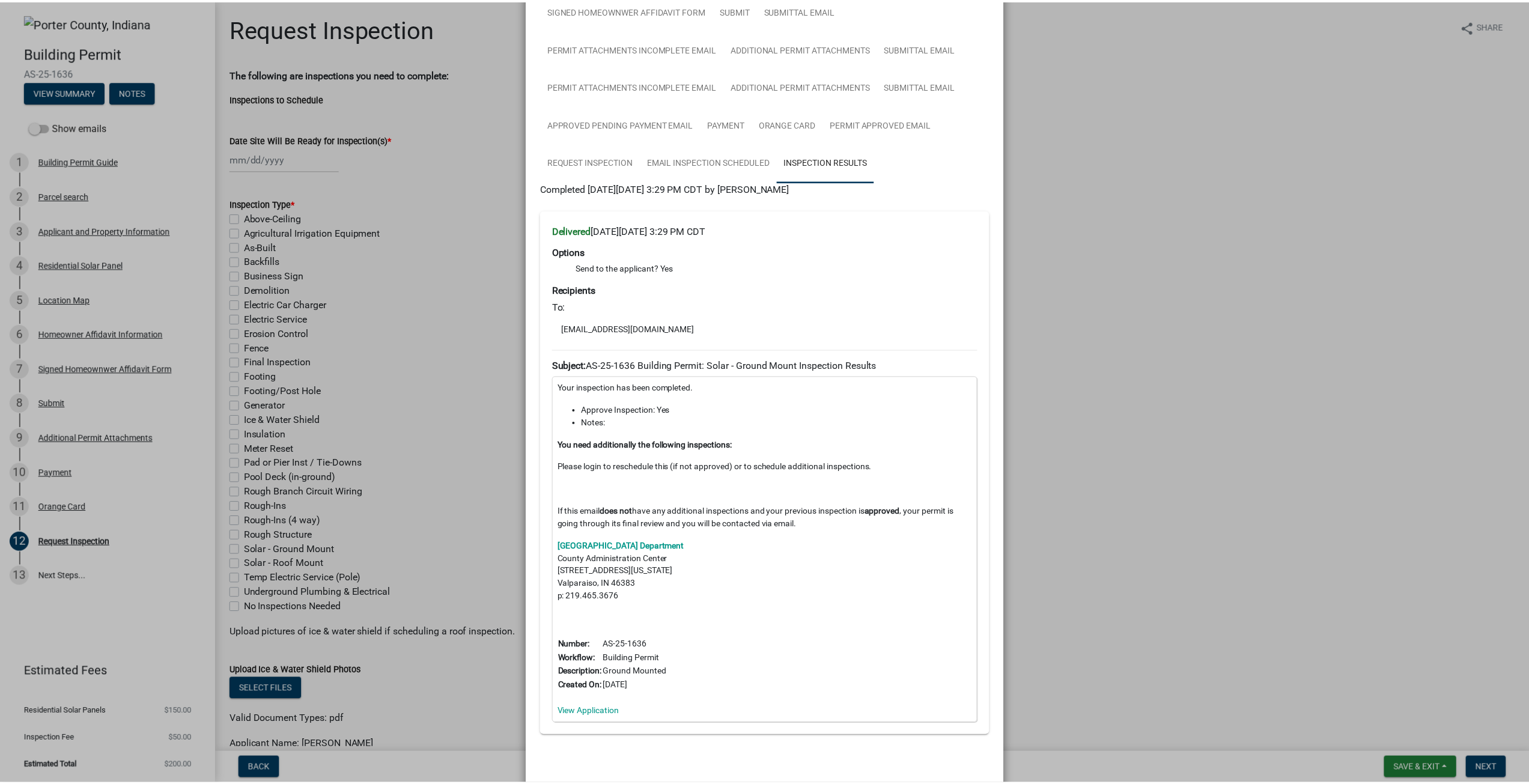
scroll to position [219, 0]
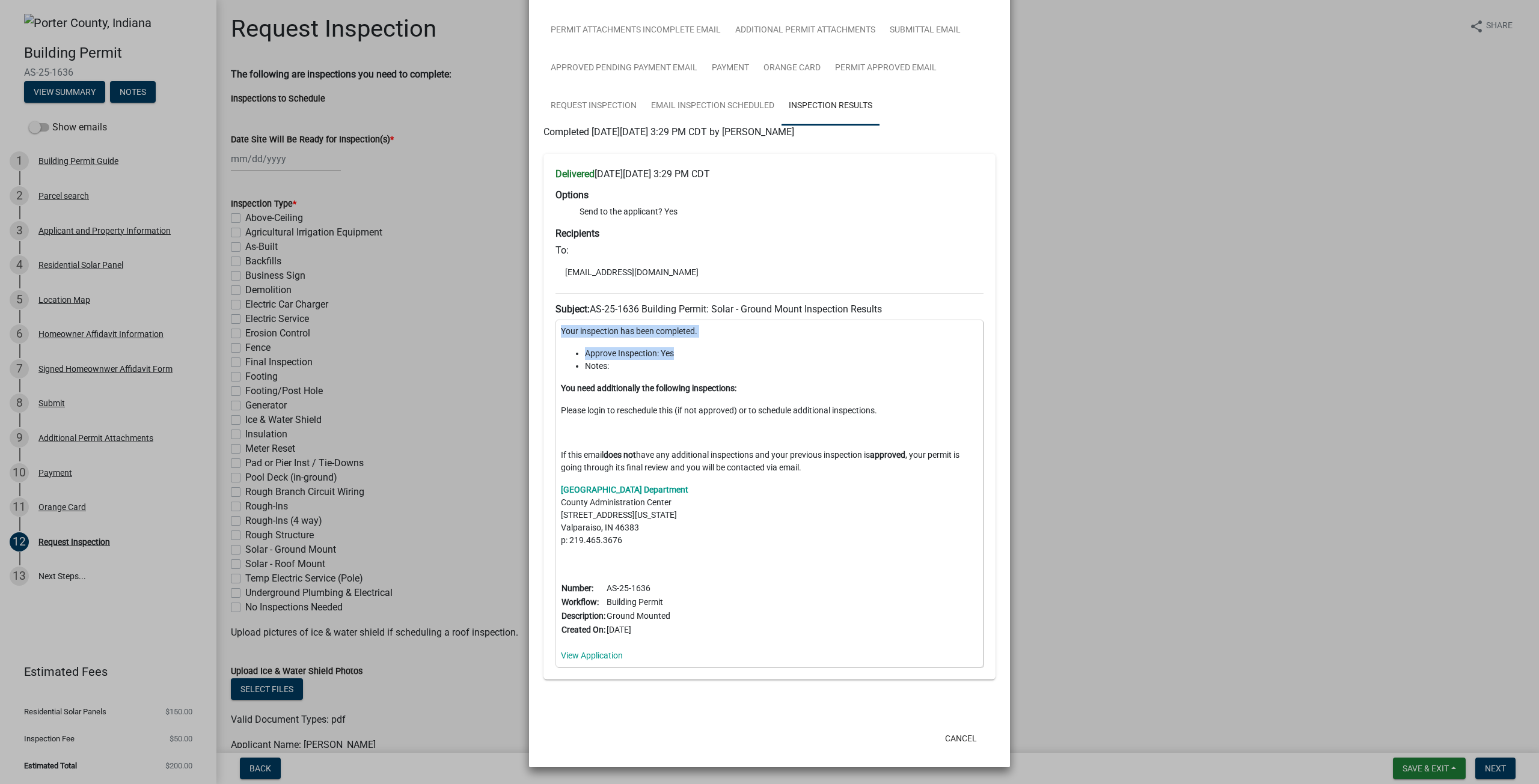
drag, startPoint x: 554, startPoint y: 332, endPoint x: 717, endPoint y: 344, distance: 163.4
click at [717, 344] on div "Your inspection has been completed. Approve Inspection: Yes Notes: You need add…" at bounding box center [769, 493] width 428 height 348
drag, startPoint x: 558, startPoint y: 413, endPoint x: 882, endPoint y: 419, distance: 324.1
click at [882, 419] on div "Your inspection has been completed. Approve Inspection: Yes Notes: You need add…" at bounding box center [769, 493] width 428 height 348
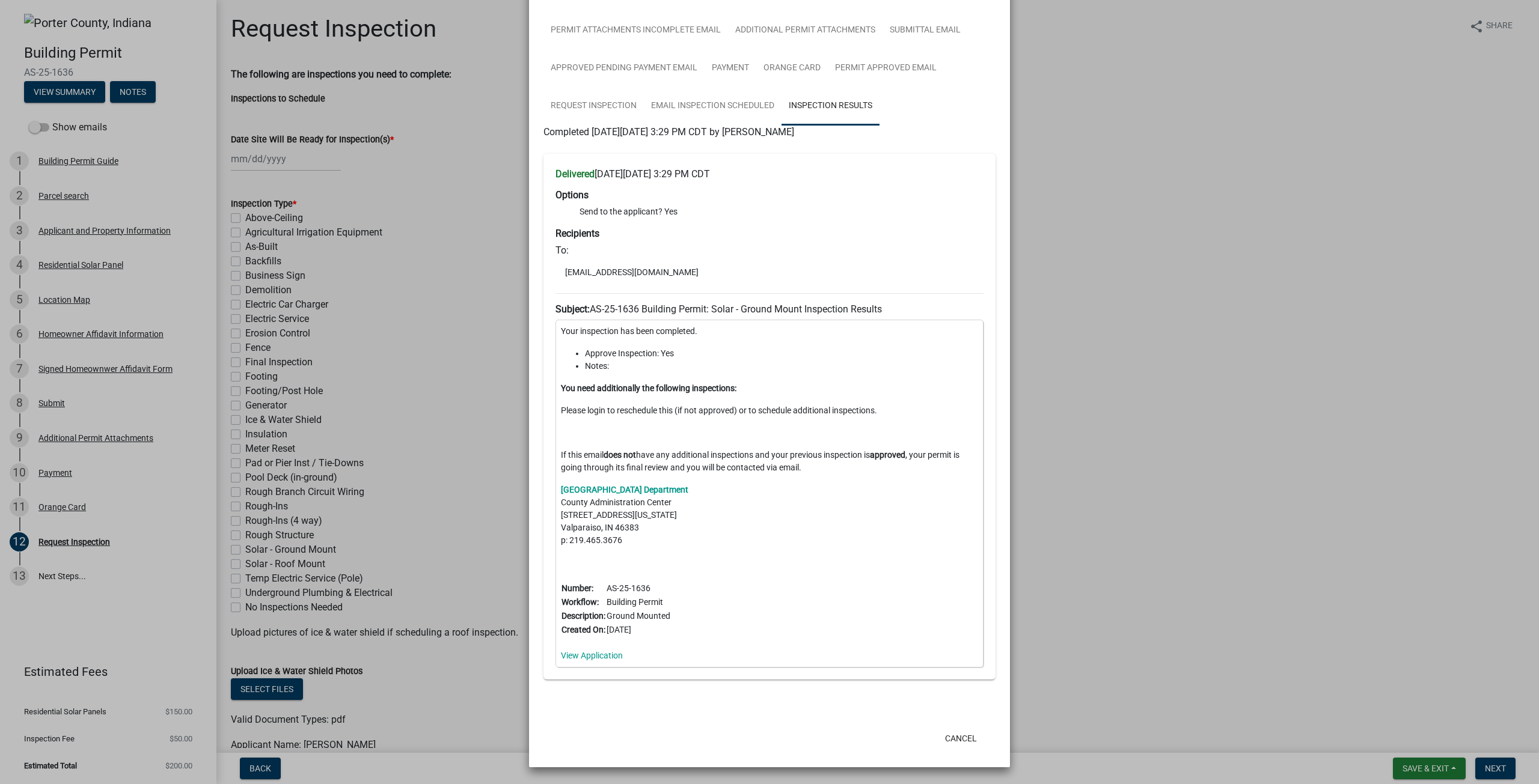
click at [866, 483] on div "Your inspection has been completed. Approve Inspection: Yes Notes: You need add…" at bounding box center [769, 493] width 428 height 348
drag, startPoint x: 569, startPoint y: 456, endPoint x: 900, endPoint y: 473, distance: 331.4
click at [900, 473] on p "If this email does not have any additional inspections and your previous inspec…" at bounding box center [769, 461] width 417 height 25
drag, startPoint x: 672, startPoint y: 466, endPoint x: 813, endPoint y: 469, distance: 141.0
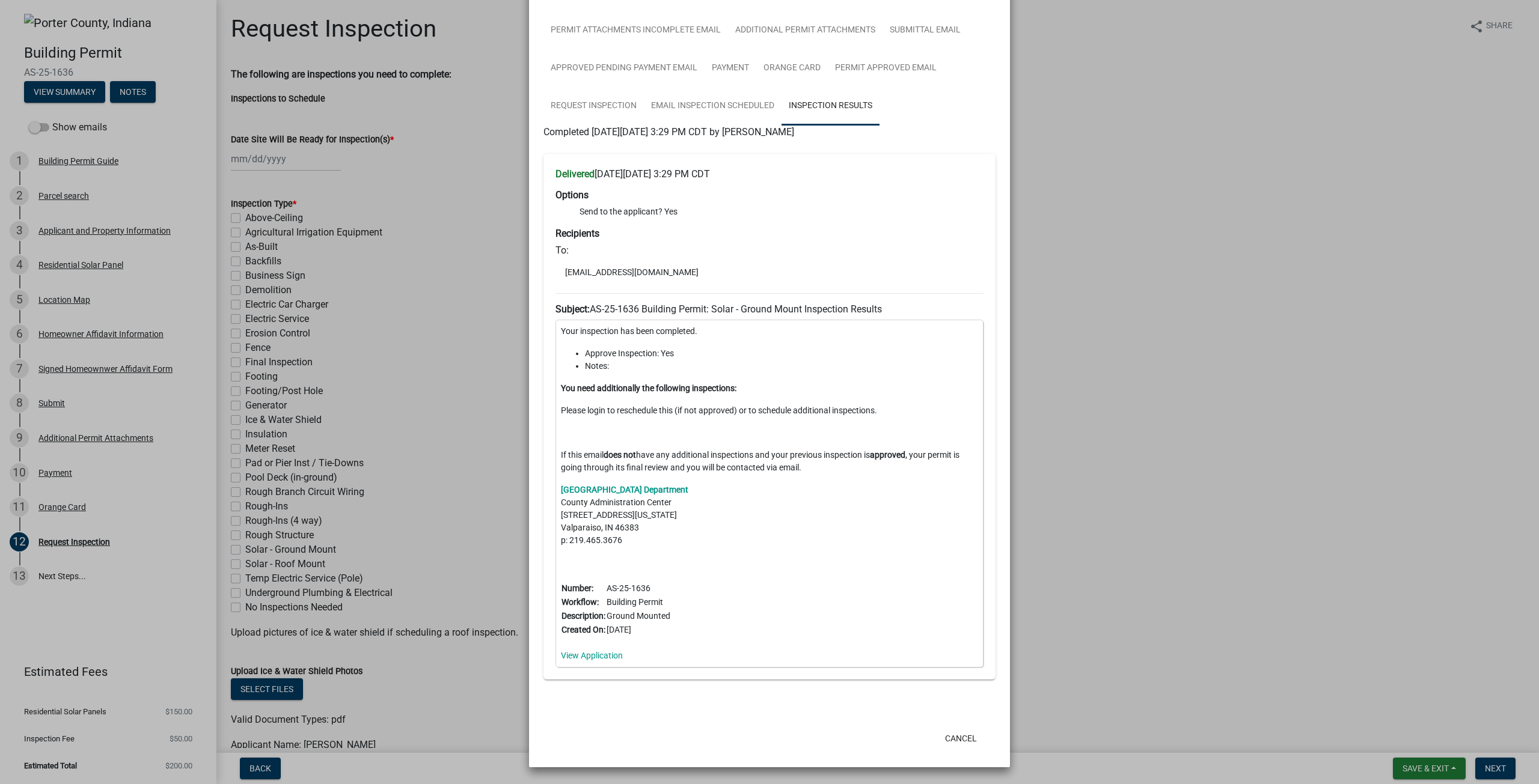
click at [813, 469] on p "If this email does not have any additional inspections and your previous inspec…" at bounding box center [769, 461] width 417 height 25
click at [962, 745] on button "Cancel" at bounding box center [961, 739] width 51 height 21
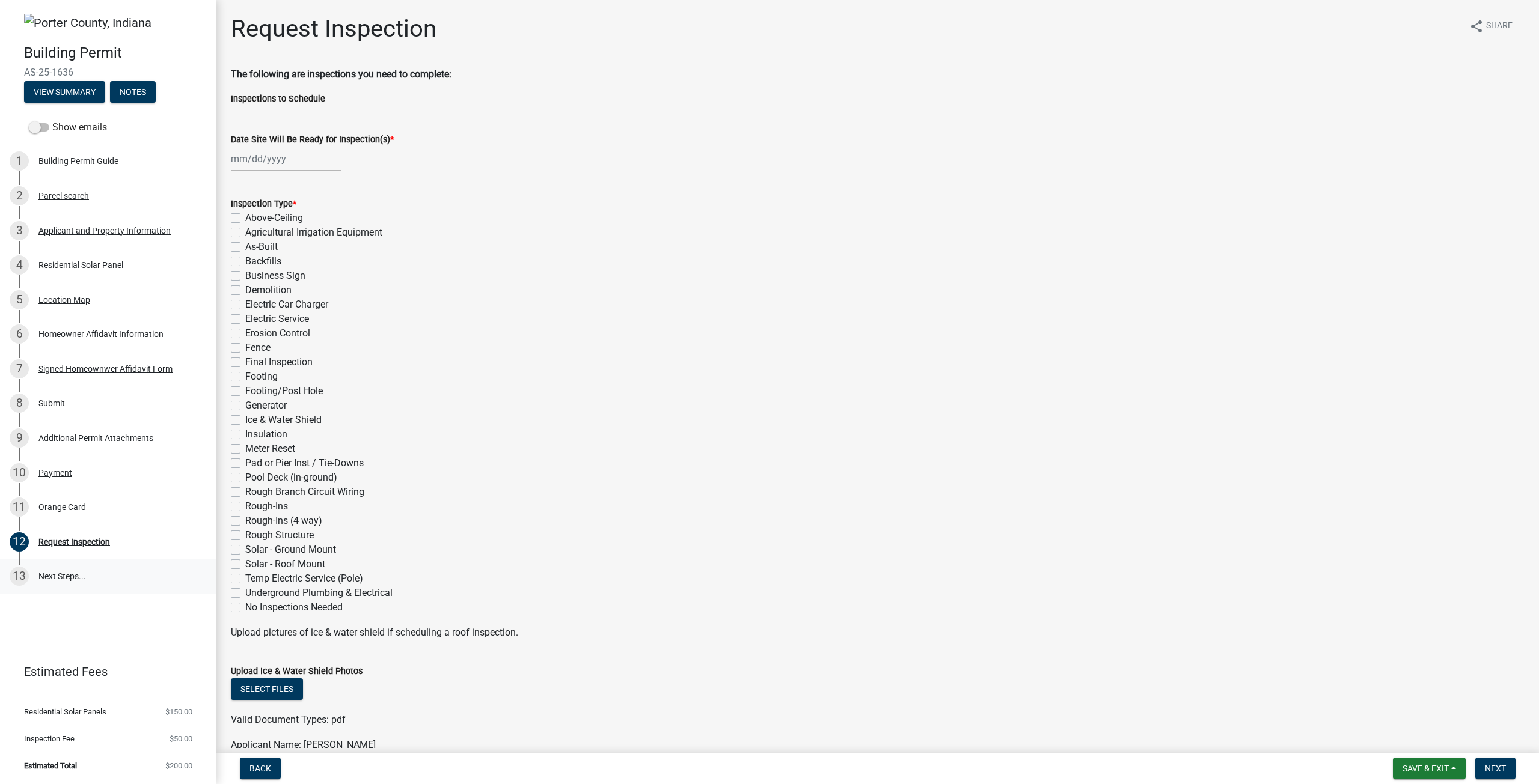
click at [56, 581] on link "13 Next Steps..." at bounding box center [108, 576] width 216 height 35
click at [56, 581] on link "13 Next Steps..." at bounding box center [108, 576] width 216 height 35
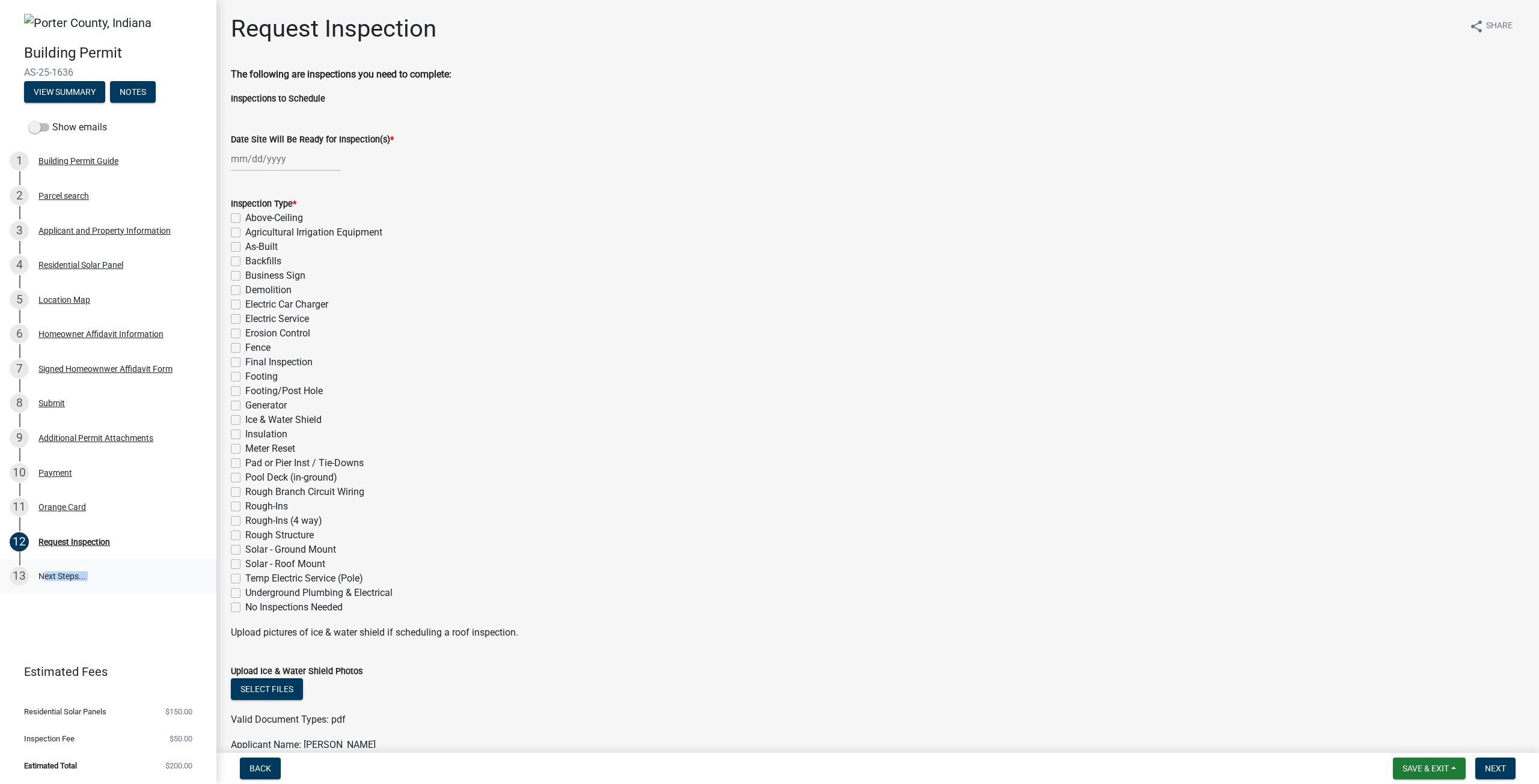
click at [56, 581] on link "13 Next Steps..." at bounding box center [108, 576] width 216 height 35
click at [150, 572] on link "13 Next Steps..." at bounding box center [108, 576] width 216 height 35
click at [1458, 766] on button "Save & Exit" at bounding box center [1428, 768] width 73 height 21
click at [730, 281] on div "Business Sign" at bounding box center [877, 275] width 1294 height 15
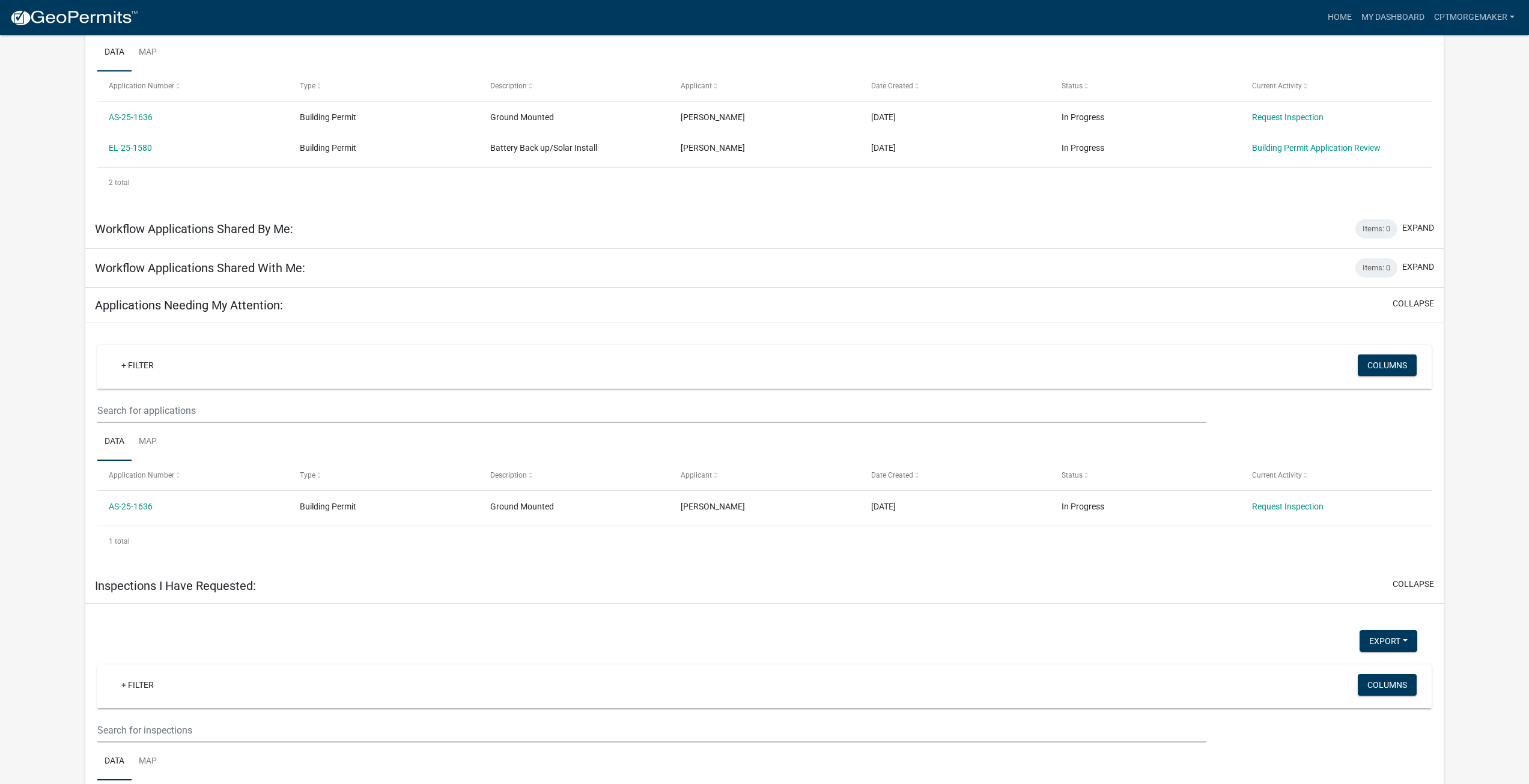
scroll to position [319, 0]
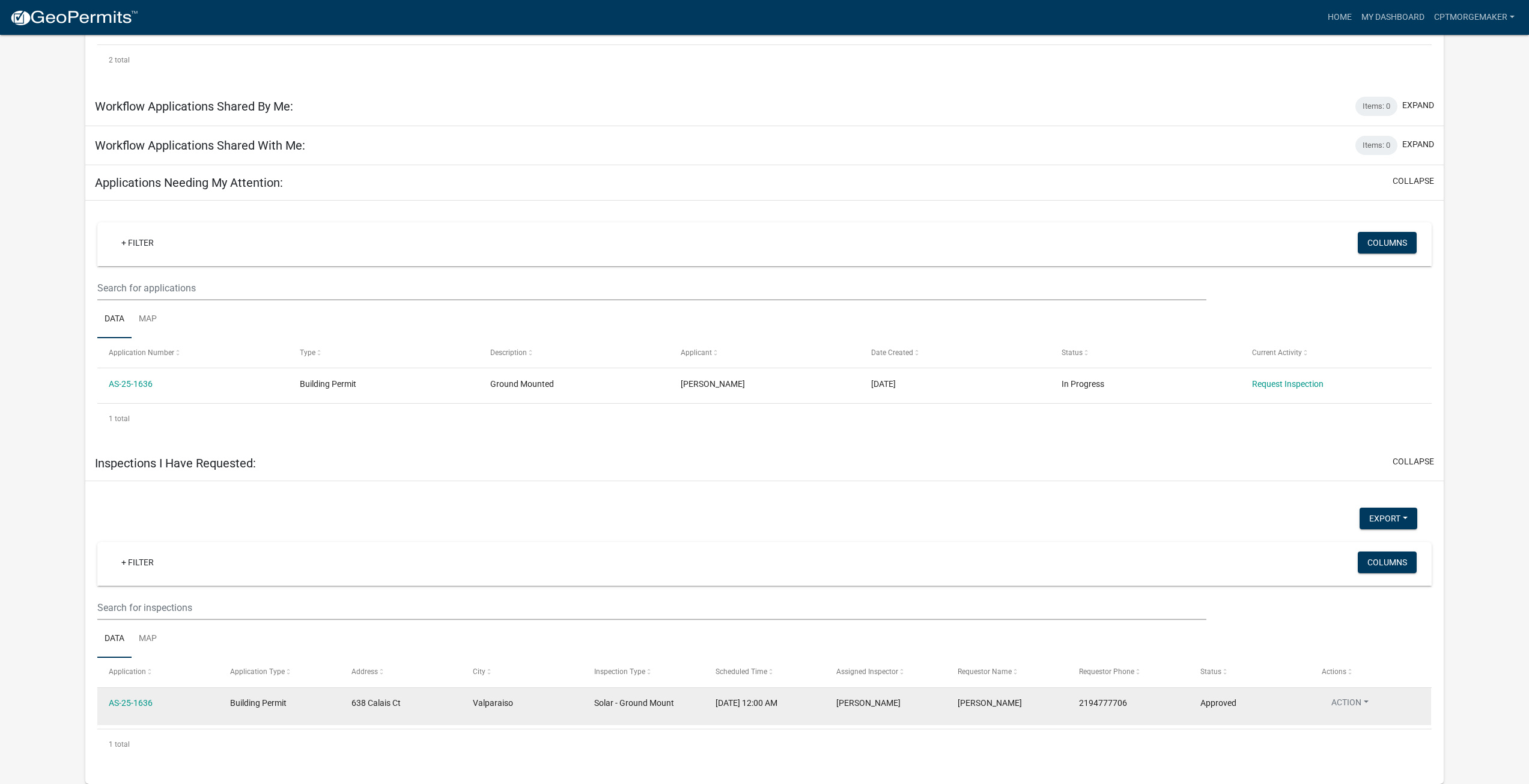
click at [1365, 701] on button "Action" at bounding box center [1350, 705] width 56 height 18
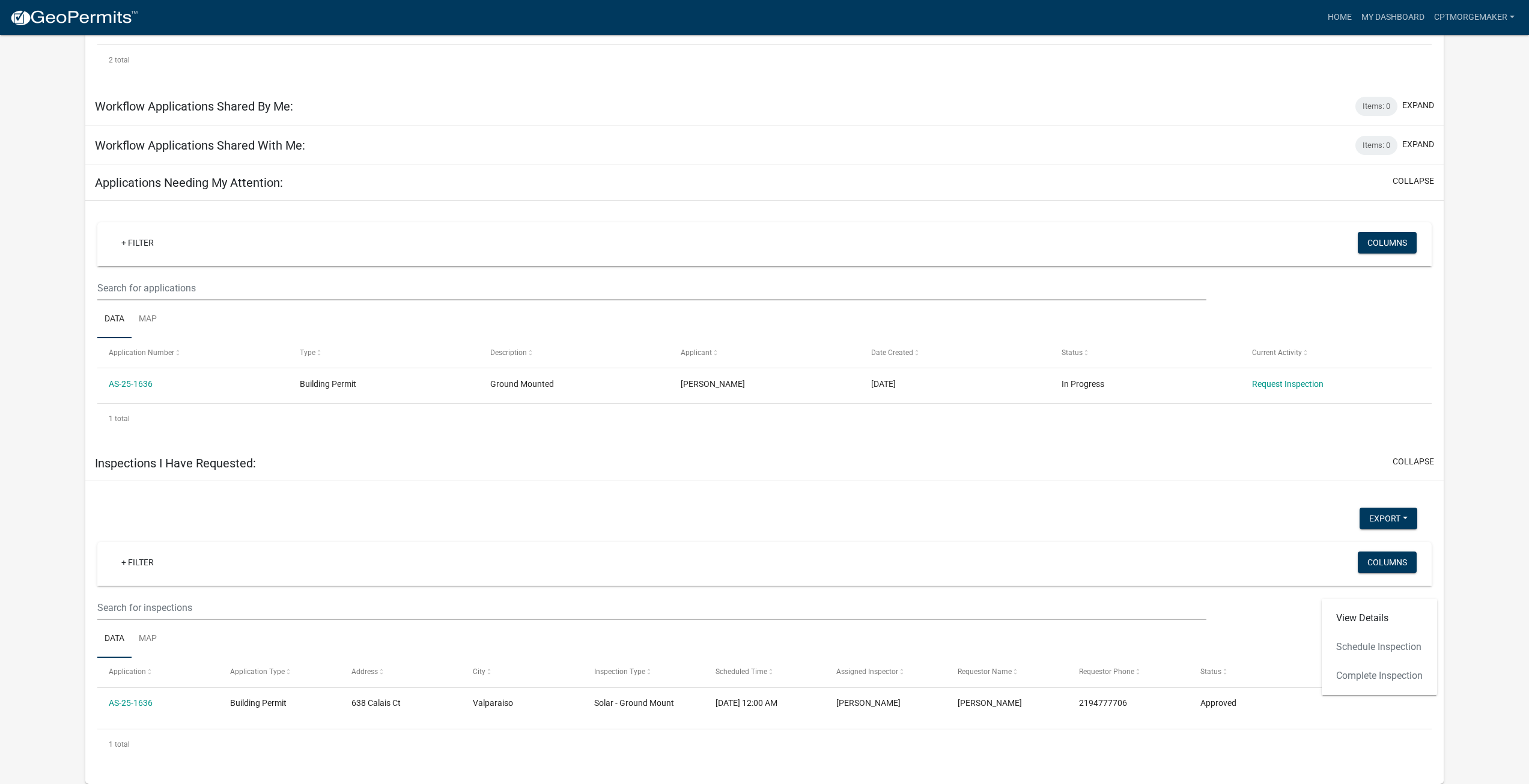
click at [1382, 679] on div "View Details Schedule Inspection Complete Inspection" at bounding box center [1379, 647] width 116 height 96
click at [1382, 675] on div "View Details Schedule Inspection Complete Inspection" at bounding box center [1379, 647] width 116 height 96
click at [1374, 649] on div "View Details Schedule Inspection Complete Inspection" at bounding box center [1379, 647] width 116 height 96
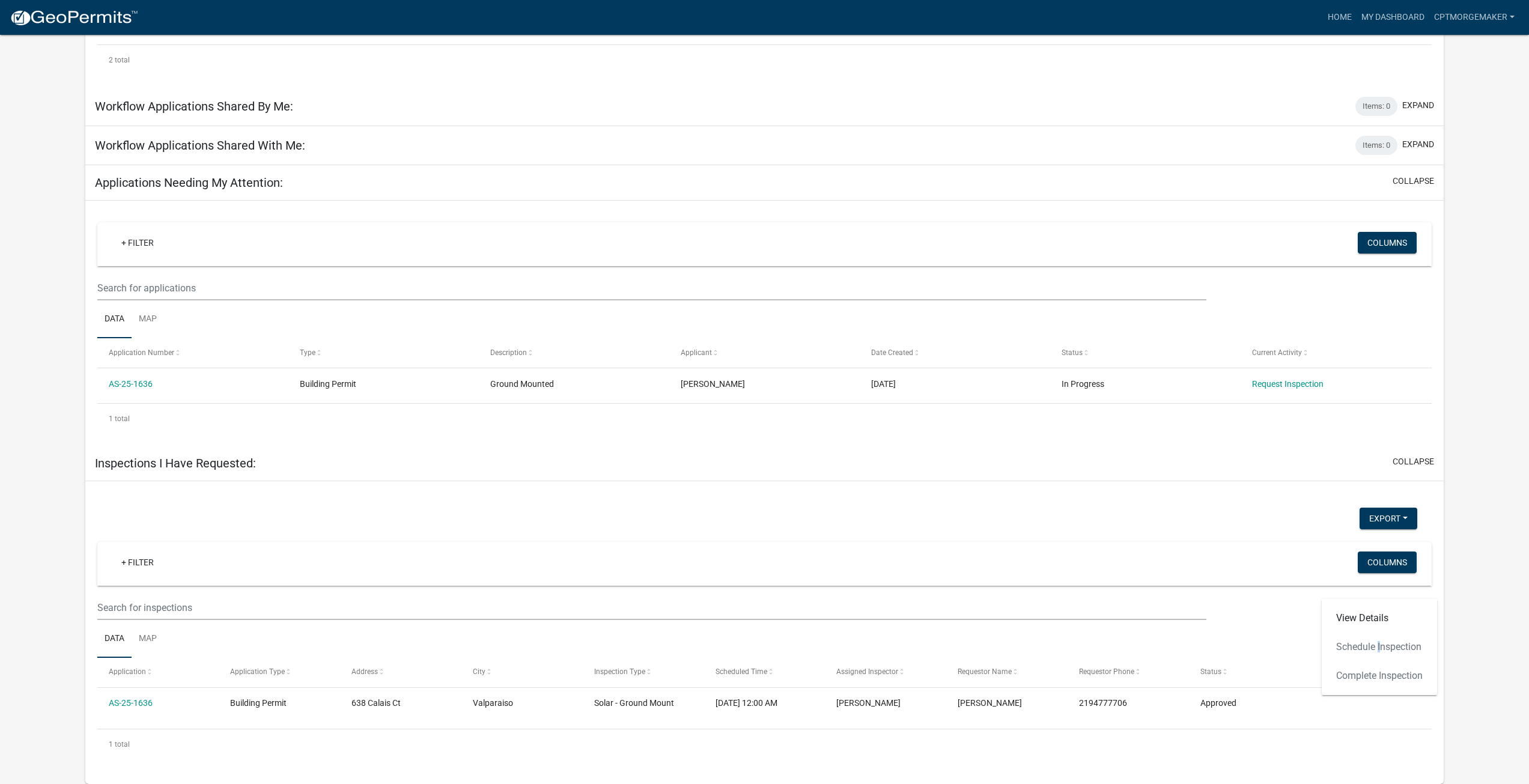
click at [1374, 649] on div "View Details Schedule Inspection Complete Inspection" at bounding box center [1379, 647] width 116 height 96
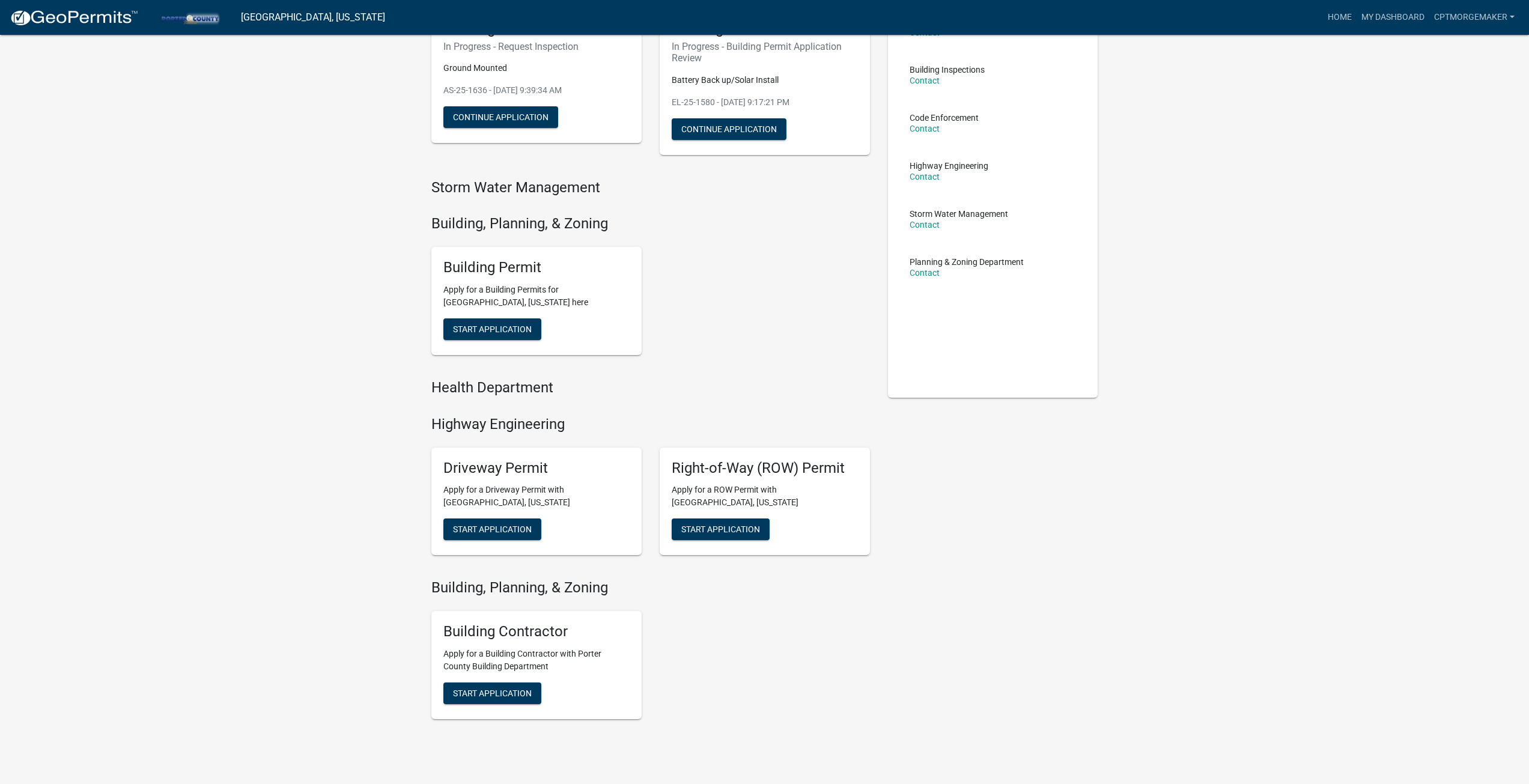
scroll to position [60, 0]
